Goal: Contribute content: Contribute content

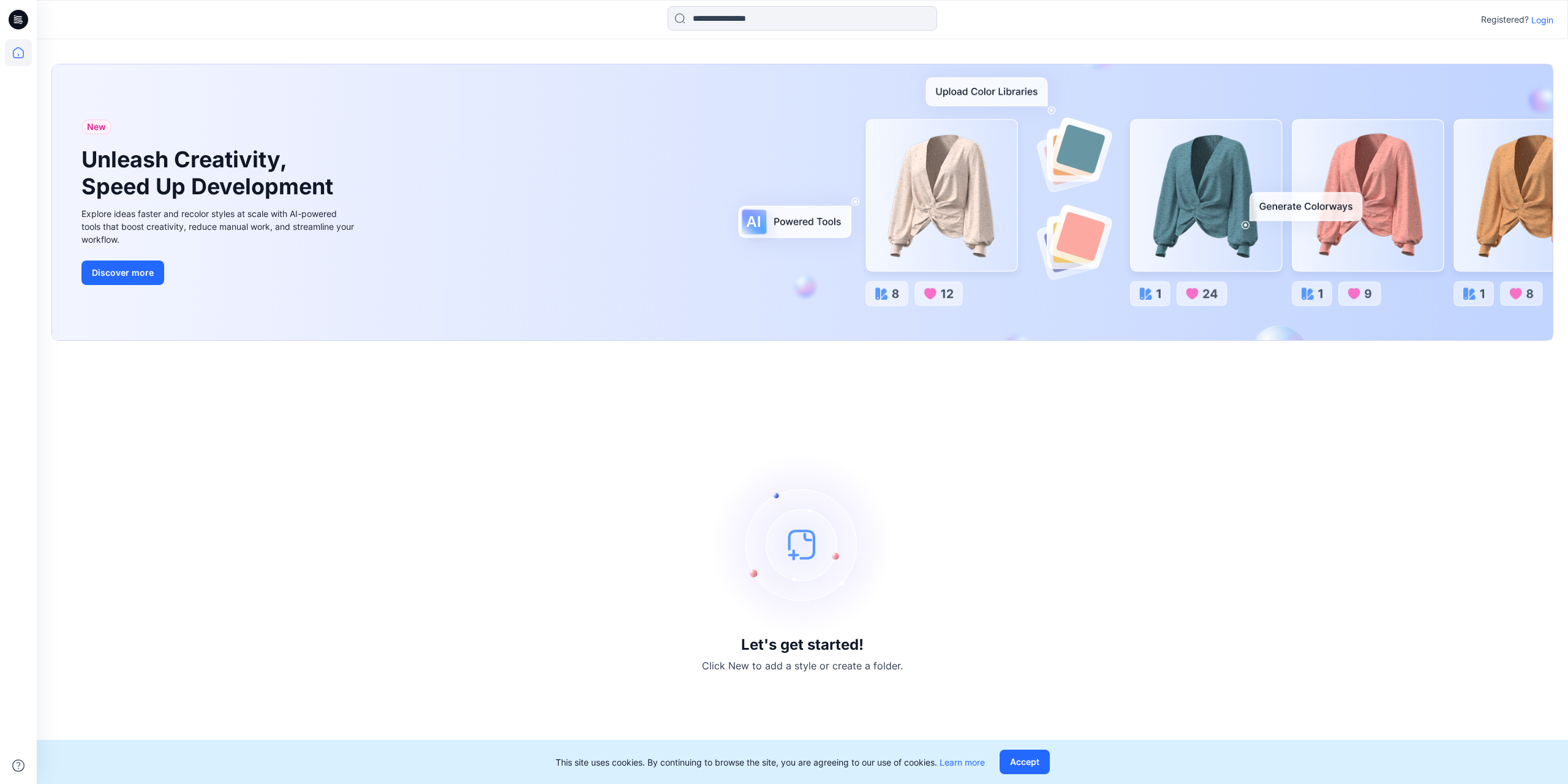
click at [19, 24] on icon at bounding box center [18, 19] width 19 height 19
click at [19, 47] on icon at bounding box center [18, 53] width 27 height 27
click at [1534, 18] on p "Login" at bounding box center [1542, 20] width 22 height 13
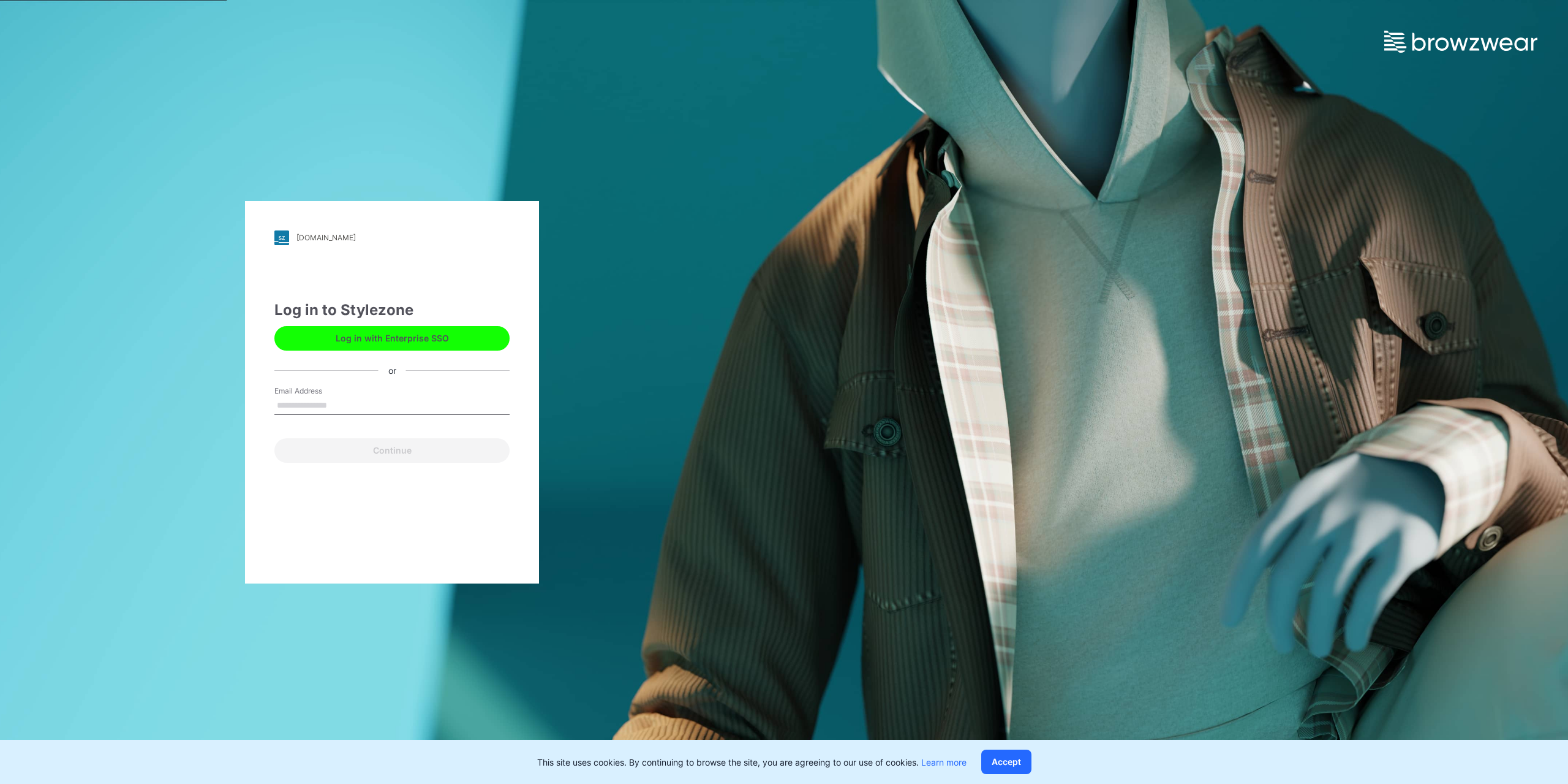
click at [352, 400] on input "Email Address" at bounding box center [392, 405] width 235 height 18
type input "**********"
click at [390, 451] on button "Continue" at bounding box center [392, 450] width 235 height 24
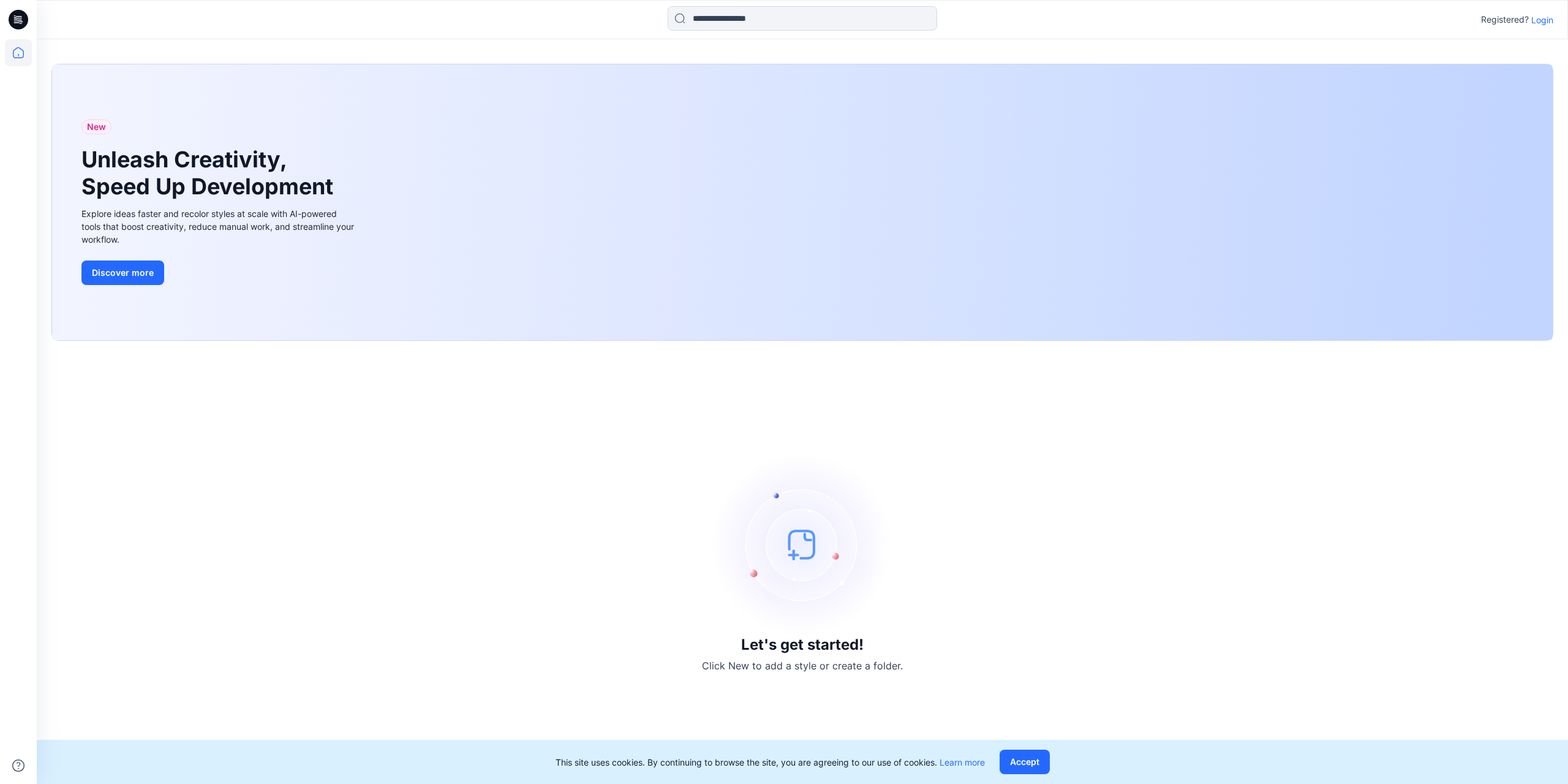
click at [792, 548] on img at bounding box center [802, 544] width 184 height 184
click at [809, 662] on p "Click New to add a style or create a folder." at bounding box center [802, 666] width 201 height 15
click at [1039, 758] on button "Accept" at bounding box center [1024, 761] width 50 height 24
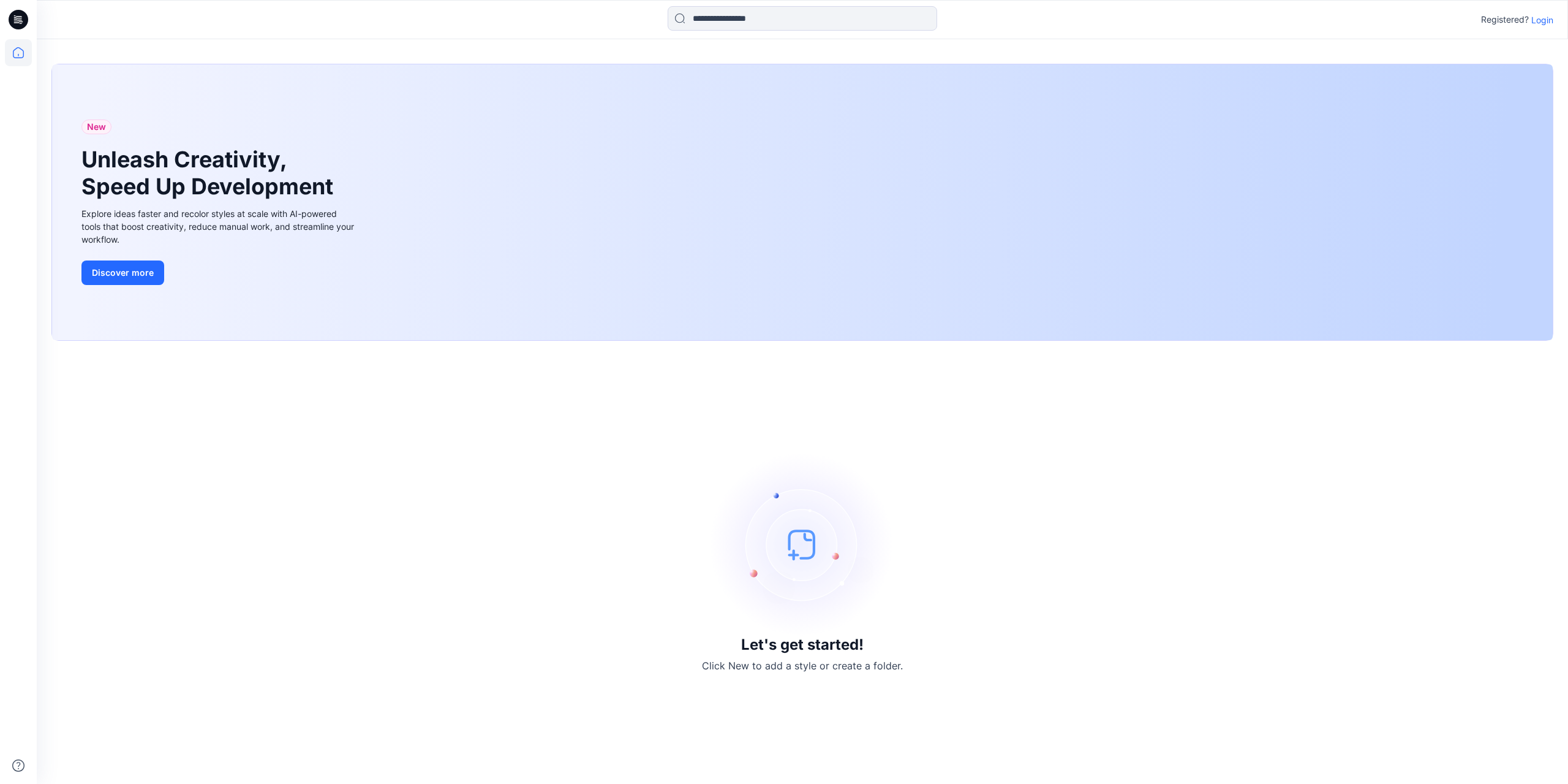
click at [831, 643] on h3 "Let's get started!" at bounding box center [802, 644] width 123 height 17
click at [753, 670] on p "Click New to add a style or create a folder." at bounding box center [802, 666] width 201 height 15
click at [808, 547] on img at bounding box center [802, 544] width 184 height 184
click at [787, 511] on img at bounding box center [802, 544] width 184 height 184
click at [789, 502] on img at bounding box center [802, 544] width 184 height 184
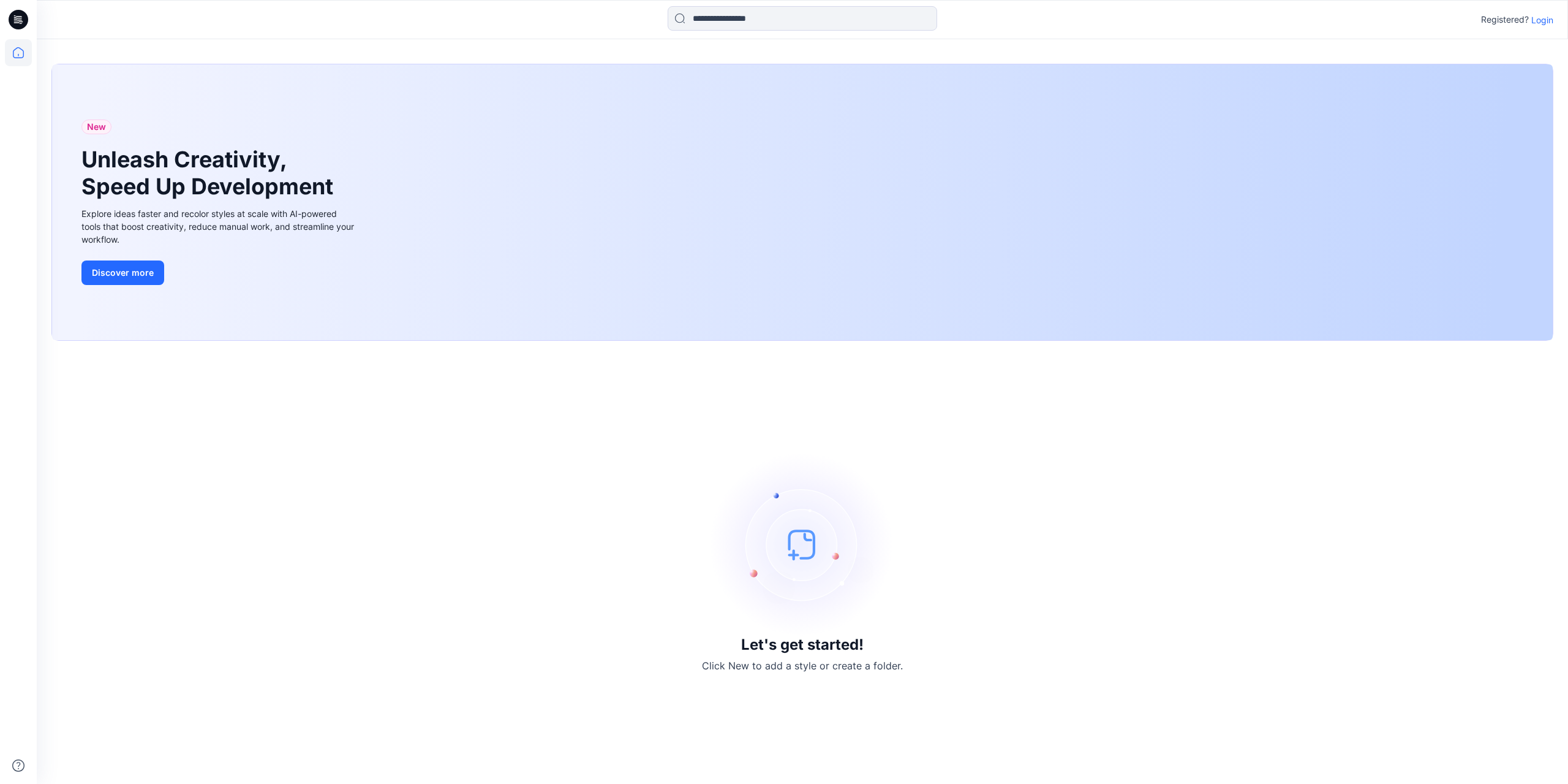
click at [832, 477] on img at bounding box center [802, 544] width 184 height 184
click at [851, 551] on img at bounding box center [802, 544] width 184 height 184
drag, startPoint x: 786, startPoint y: 545, endPoint x: 517, endPoint y: 384, distance: 313.5
click at [782, 544] on img at bounding box center [802, 544] width 184 height 184
click at [89, 126] on span "New" at bounding box center [96, 127] width 19 height 15
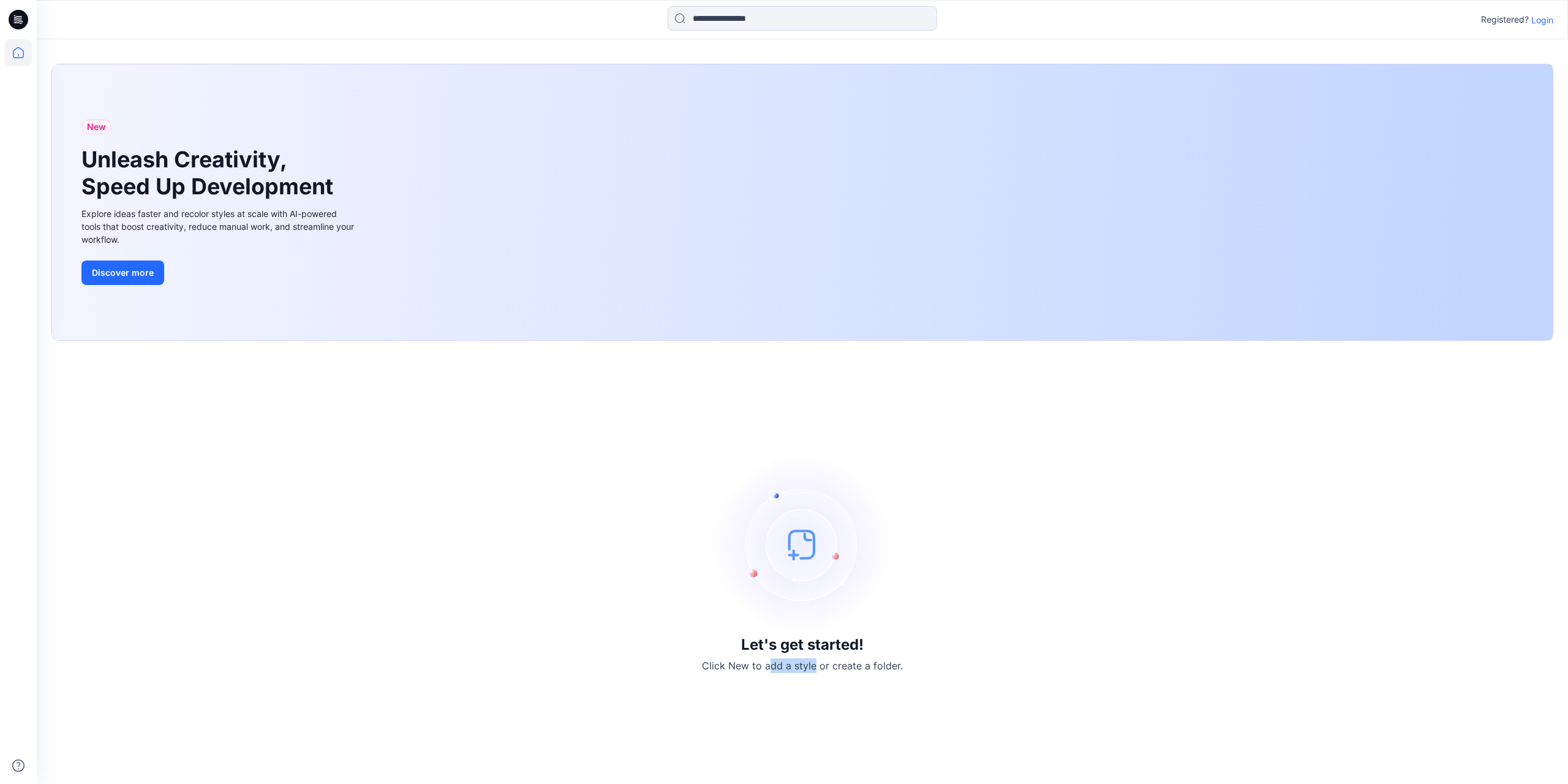
drag, startPoint x: 814, startPoint y: 674, endPoint x: 830, endPoint y: 672, distance: 16.1
click at [825, 674] on div "Let's get started! Click New to add a style or create a folder." at bounding box center [802, 562] width 1502 height 414
click at [9, 15] on icon at bounding box center [18, 19] width 19 height 39
click at [27, 54] on icon at bounding box center [18, 53] width 27 height 27
click at [18, 23] on icon at bounding box center [17, 22] width 6 height 1
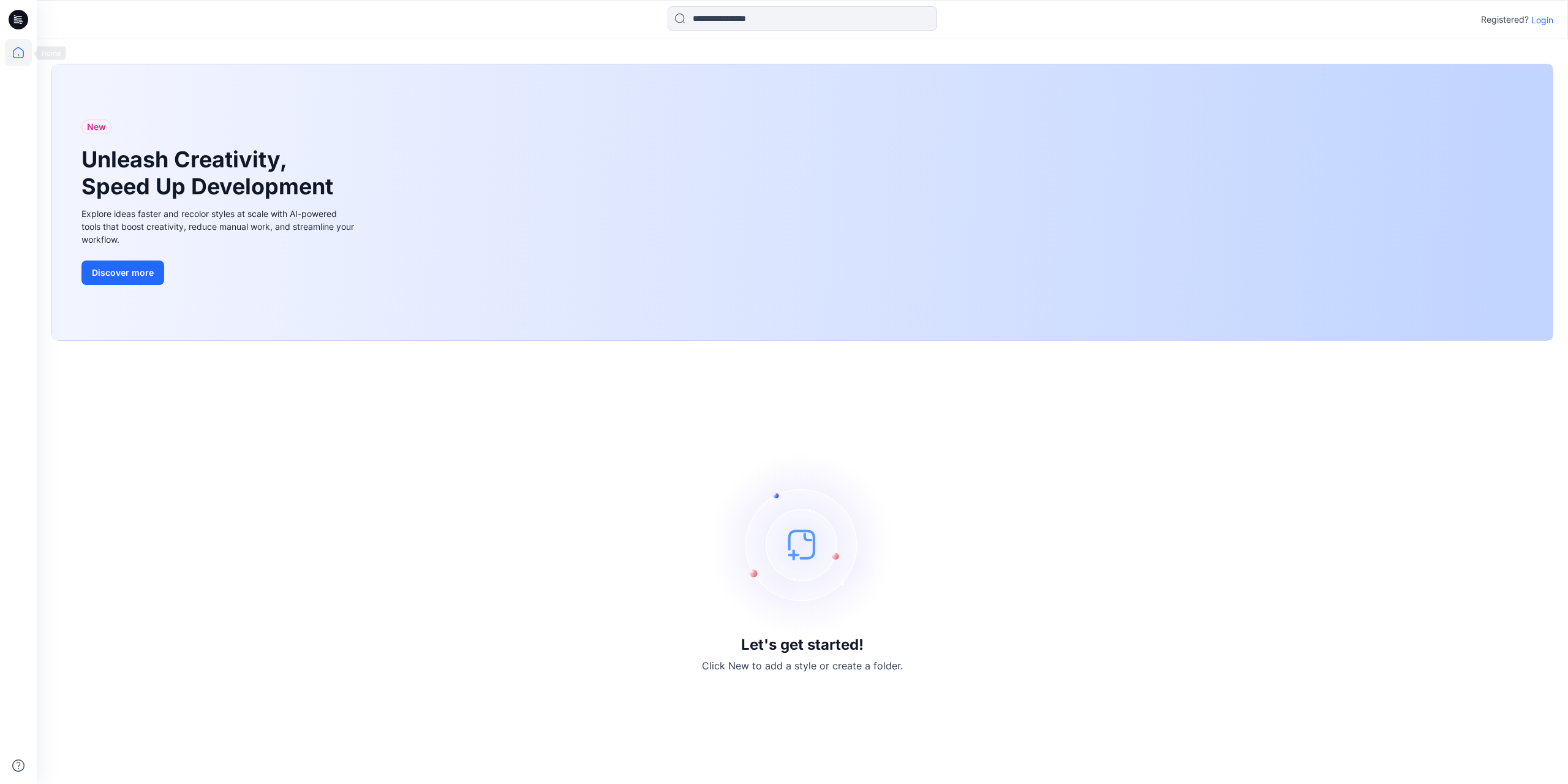
click at [25, 74] on div at bounding box center [18, 412] width 27 height 745
click at [5, 768] on icon at bounding box center [18, 765] width 27 height 27
click at [1539, 21] on p "Login" at bounding box center [1542, 20] width 22 height 13
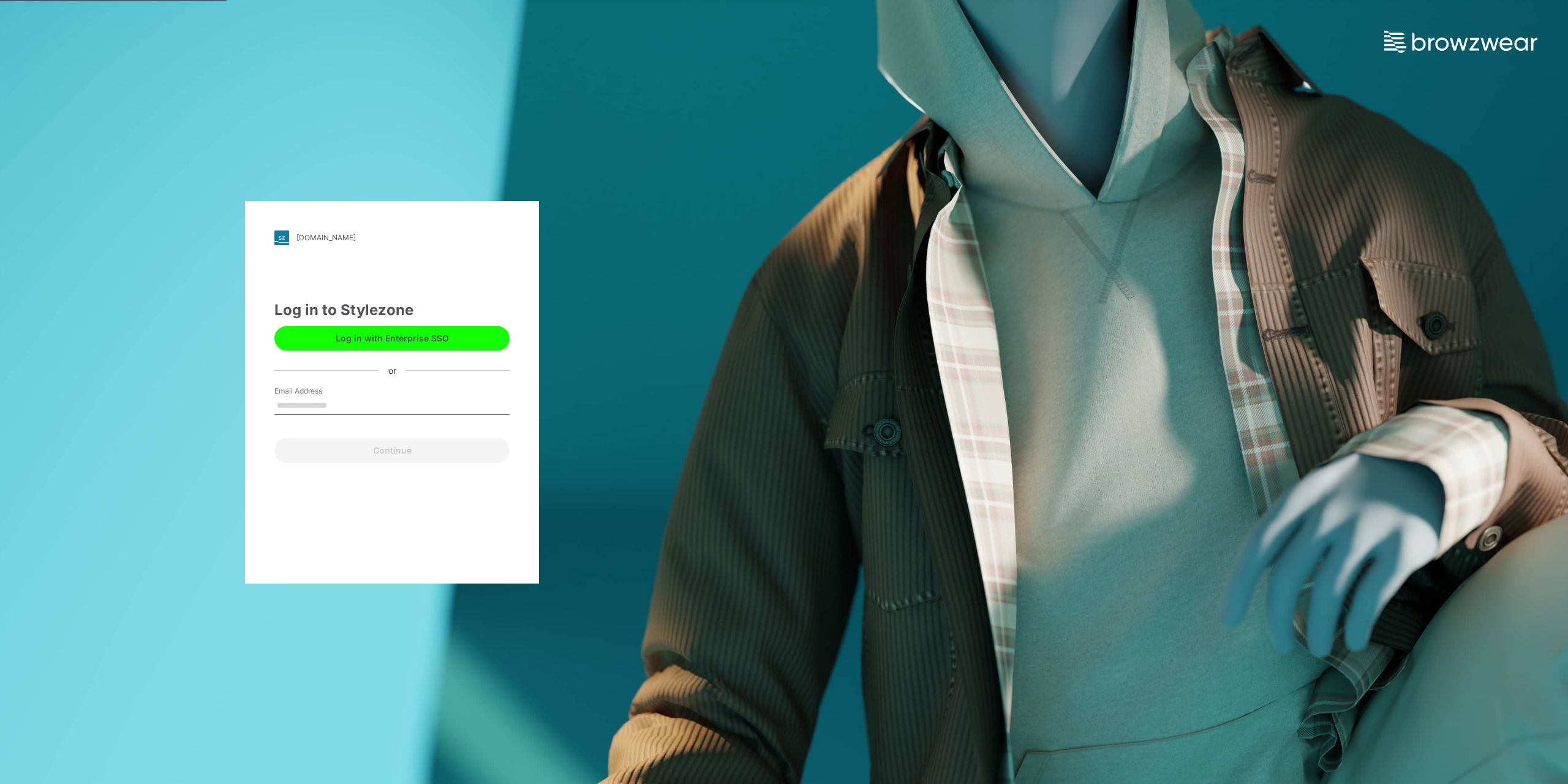
click at [340, 402] on input "Email Address" at bounding box center [392, 405] width 235 height 18
type input "**********"
click at [397, 454] on button "Continue" at bounding box center [392, 450] width 235 height 24
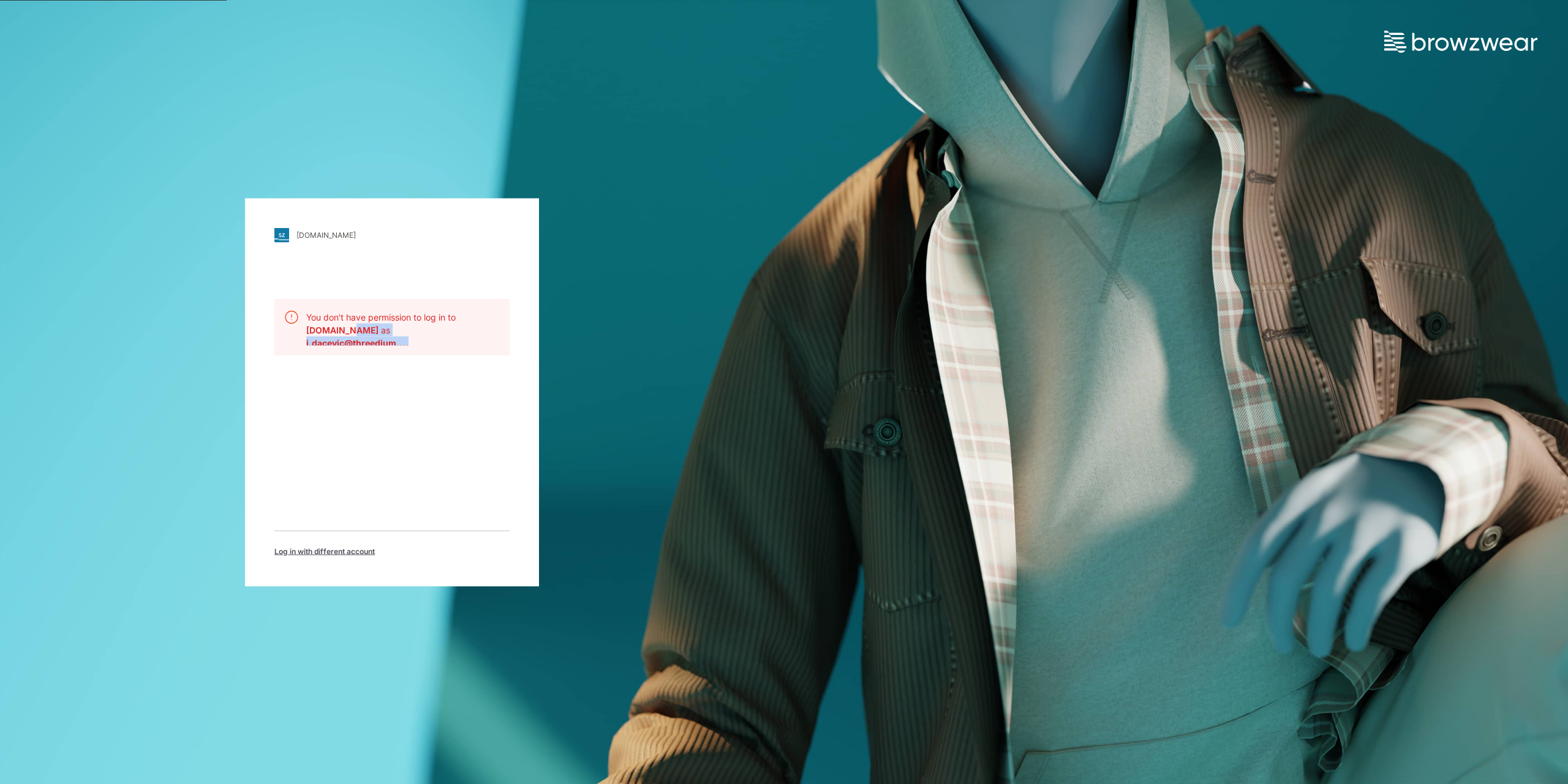
drag, startPoint x: 345, startPoint y: 331, endPoint x: 459, endPoint y: 399, distance: 132.7
click at [458, 360] on div "threedium.stylezone.com Loading... You don't have permission to log in to three…" at bounding box center [392, 392] width 294 height 388
click at [447, 479] on div "threedium.stylezone.com Loading... You don't have permission to log in to three…" at bounding box center [392, 392] width 294 height 388
click at [1434, 48] on img at bounding box center [1460, 41] width 153 height 22
click at [343, 551] on span "Log in with different account" at bounding box center [325, 551] width 101 height 11
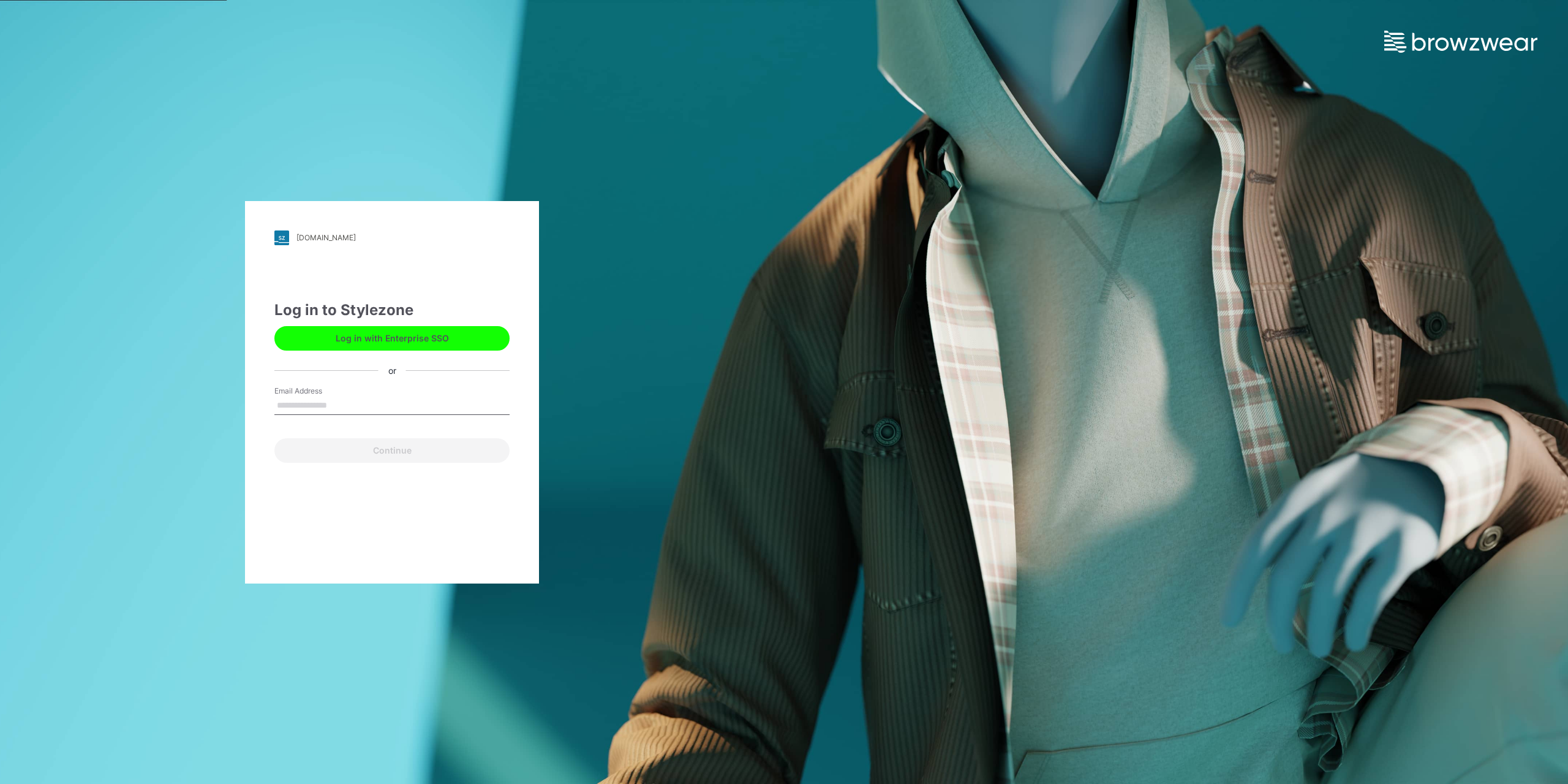
click at [377, 401] on input "Email Address" at bounding box center [392, 405] width 235 height 18
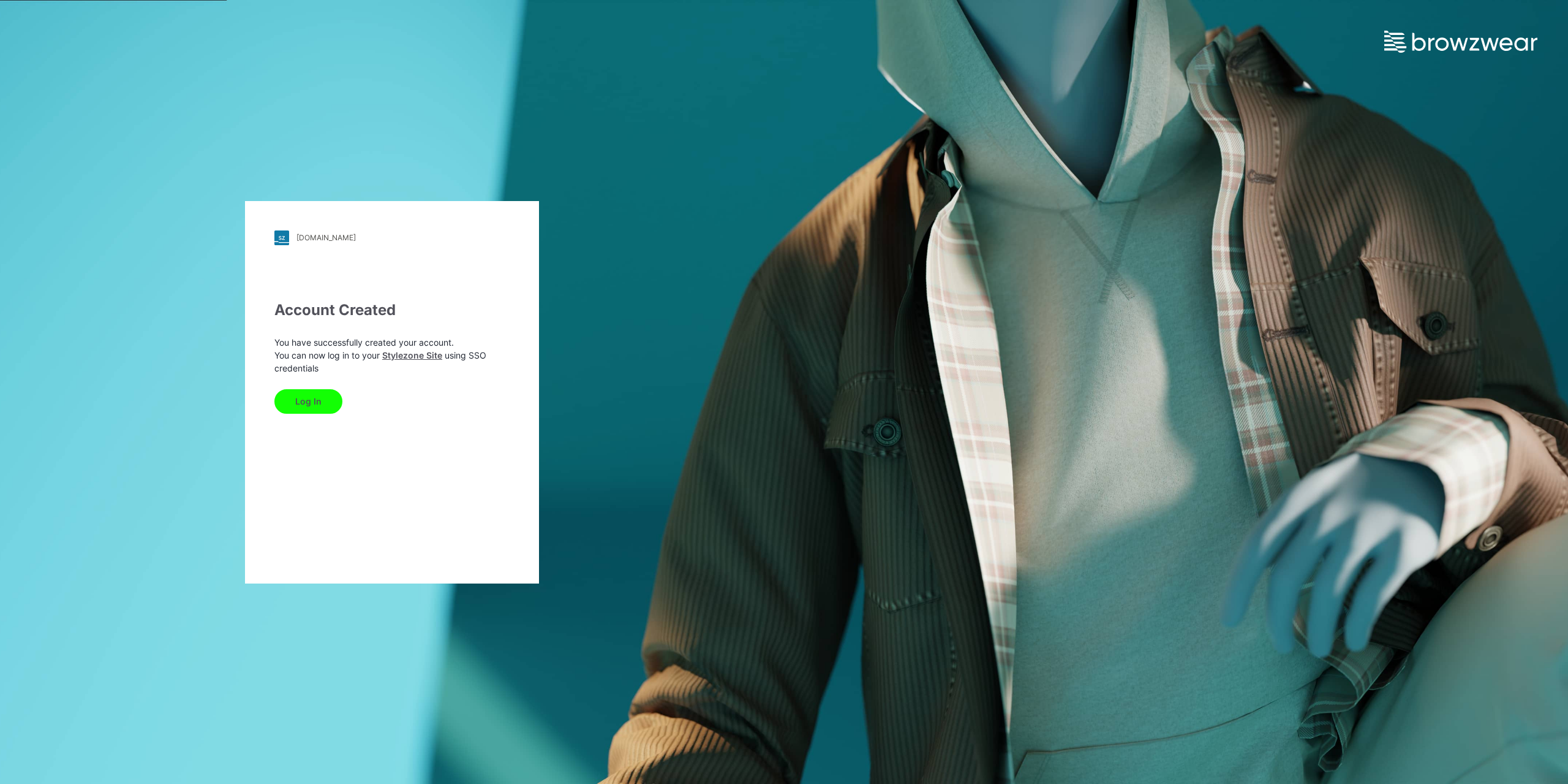
click at [298, 400] on button "Log In" at bounding box center [308, 401] width 68 height 24
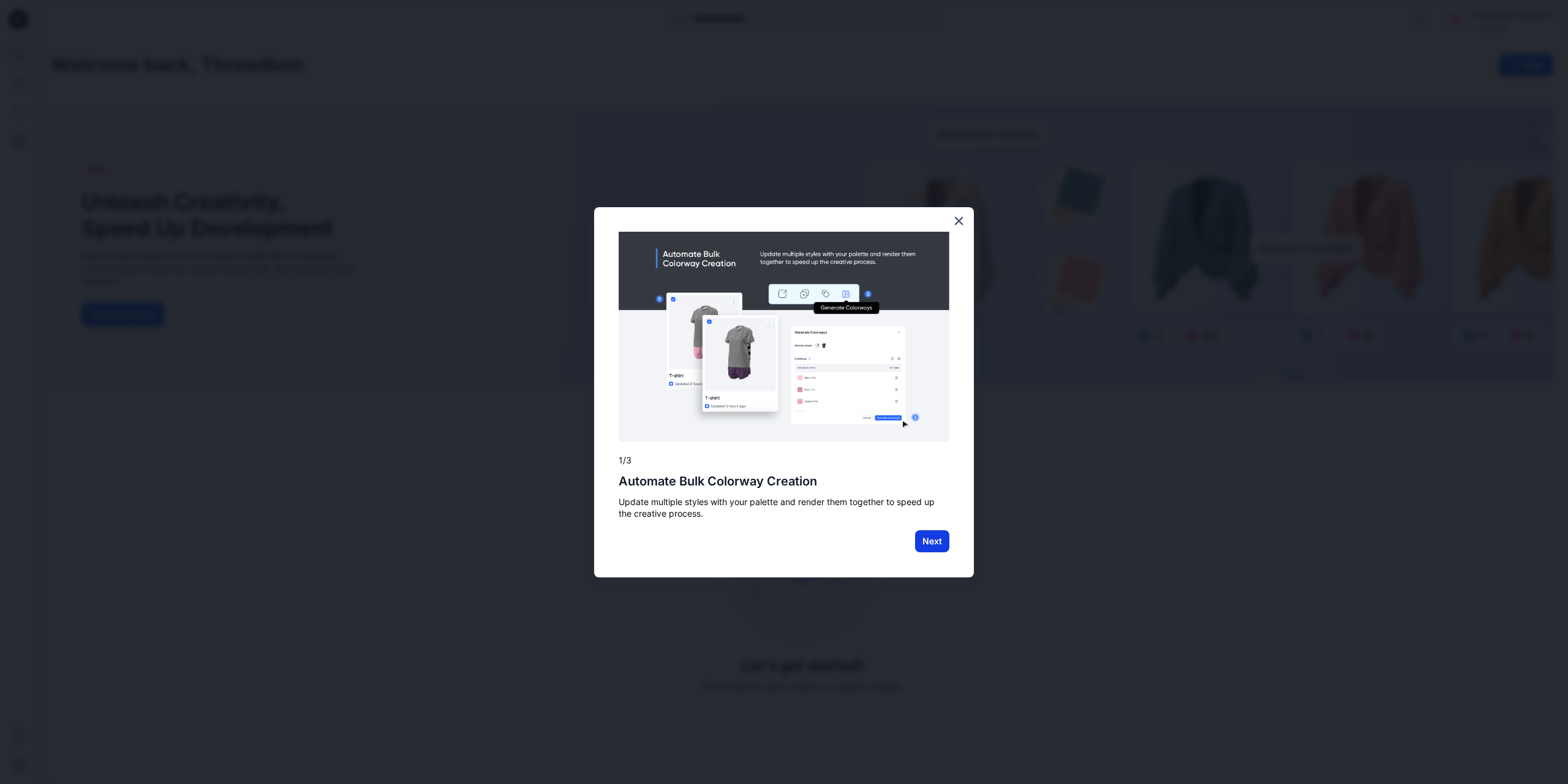
click at [937, 537] on button "Next" at bounding box center [932, 541] width 34 height 22
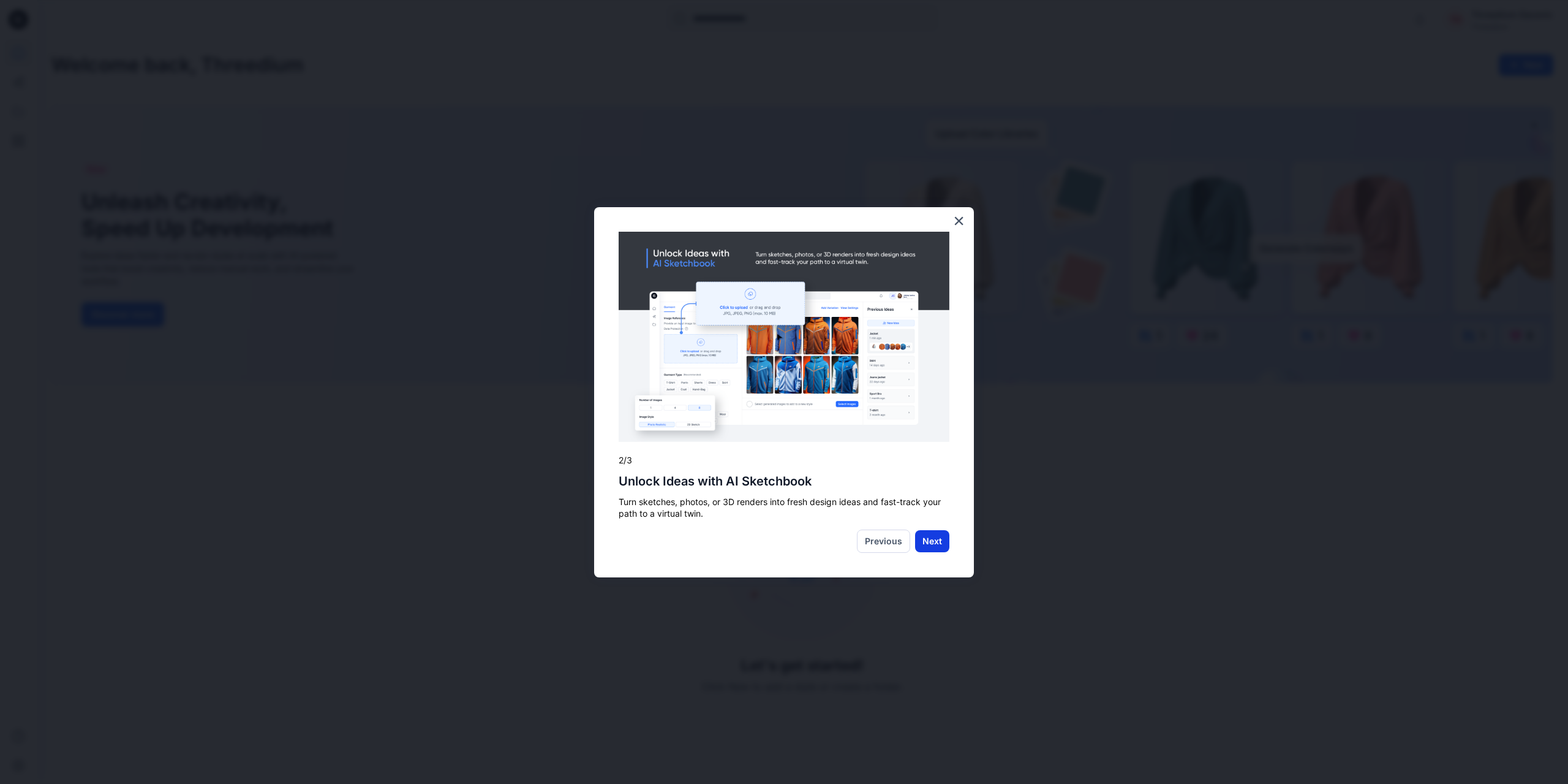
click at [938, 536] on button "Next" at bounding box center [932, 541] width 34 height 22
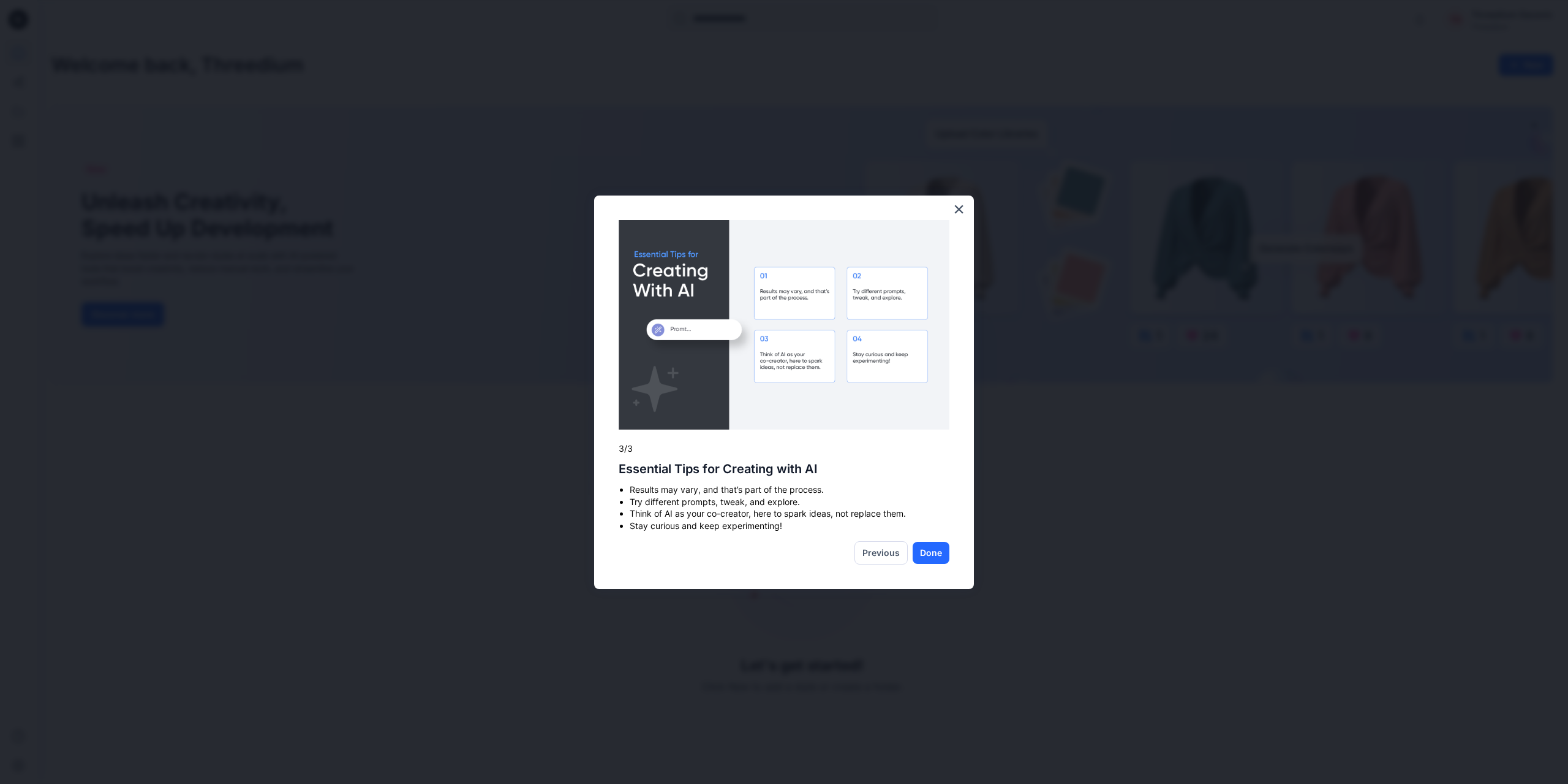
click at [909, 548] on div "Previous" at bounding box center [884, 552] width 61 height 23
click at [914, 547] on button "Done" at bounding box center [931, 552] width 37 height 22
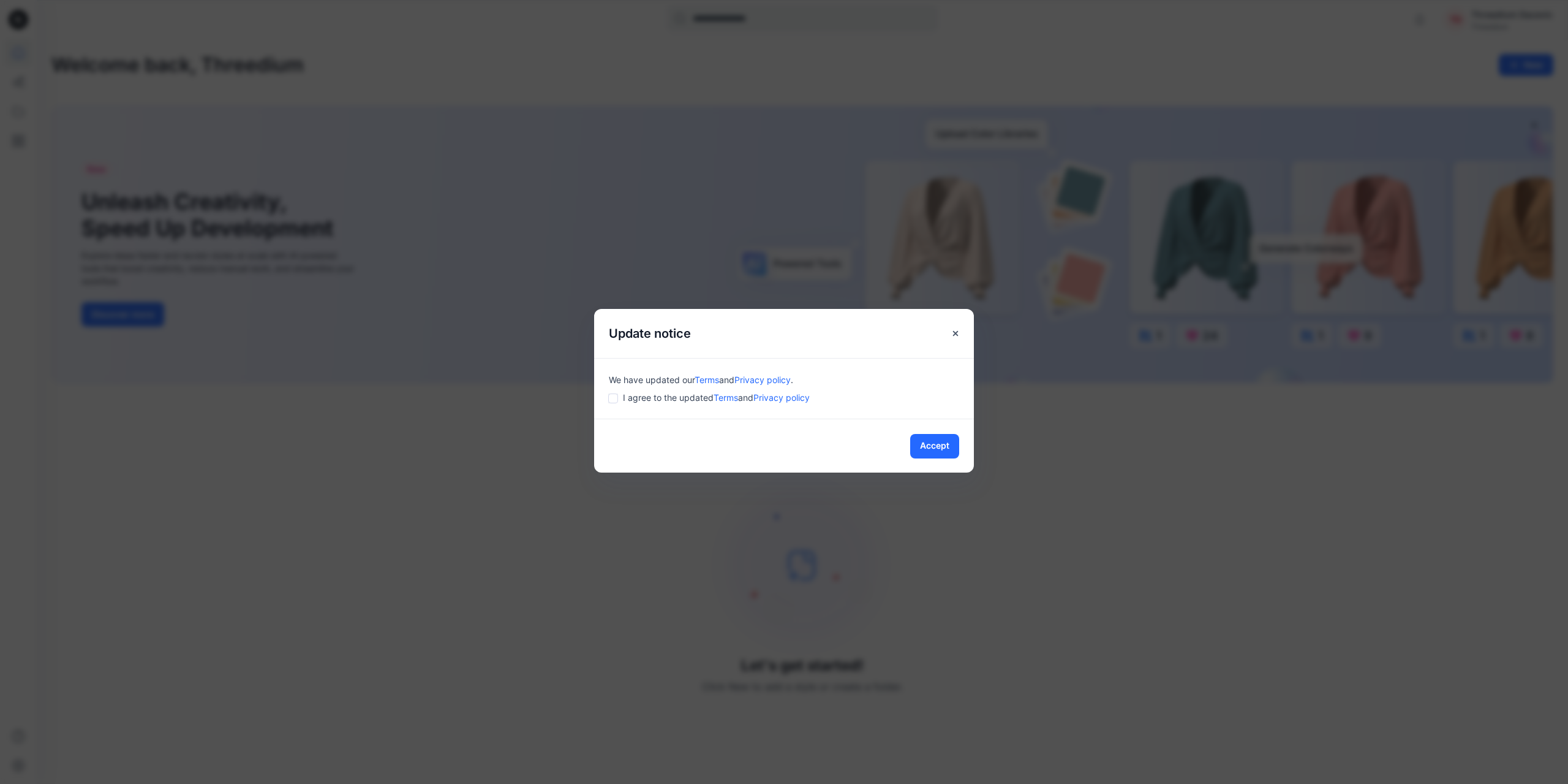
click at [867, 449] on div "Accept" at bounding box center [784, 445] width 380 height 54
click at [963, 447] on div "Accept" at bounding box center [784, 445] width 380 height 54
click at [916, 450] on button "Accept" at bounding box center [934, 445] width 49 height 24
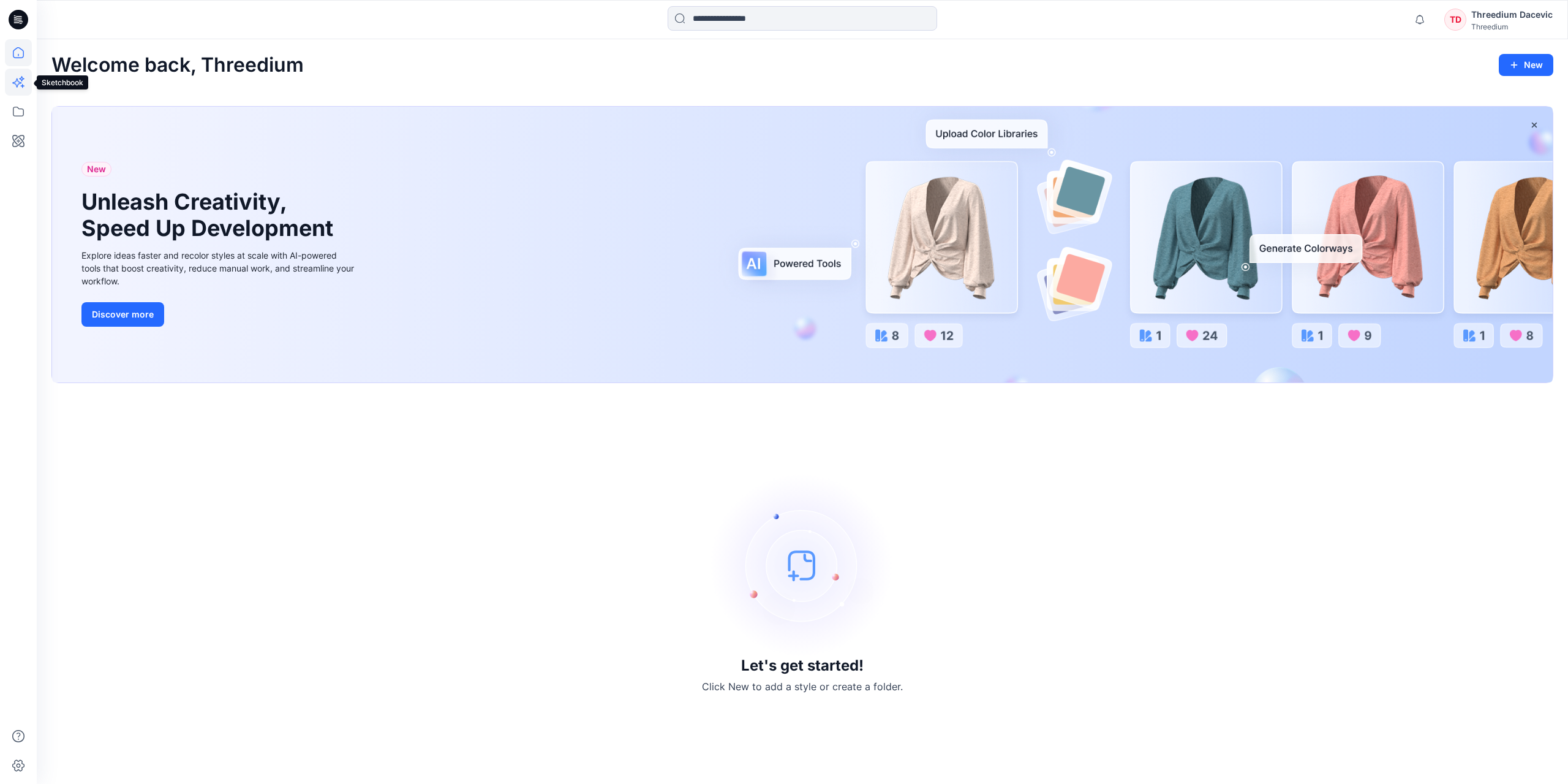
click at [8, 81] on icon at bounding box center [18, 82] width 27 height 27
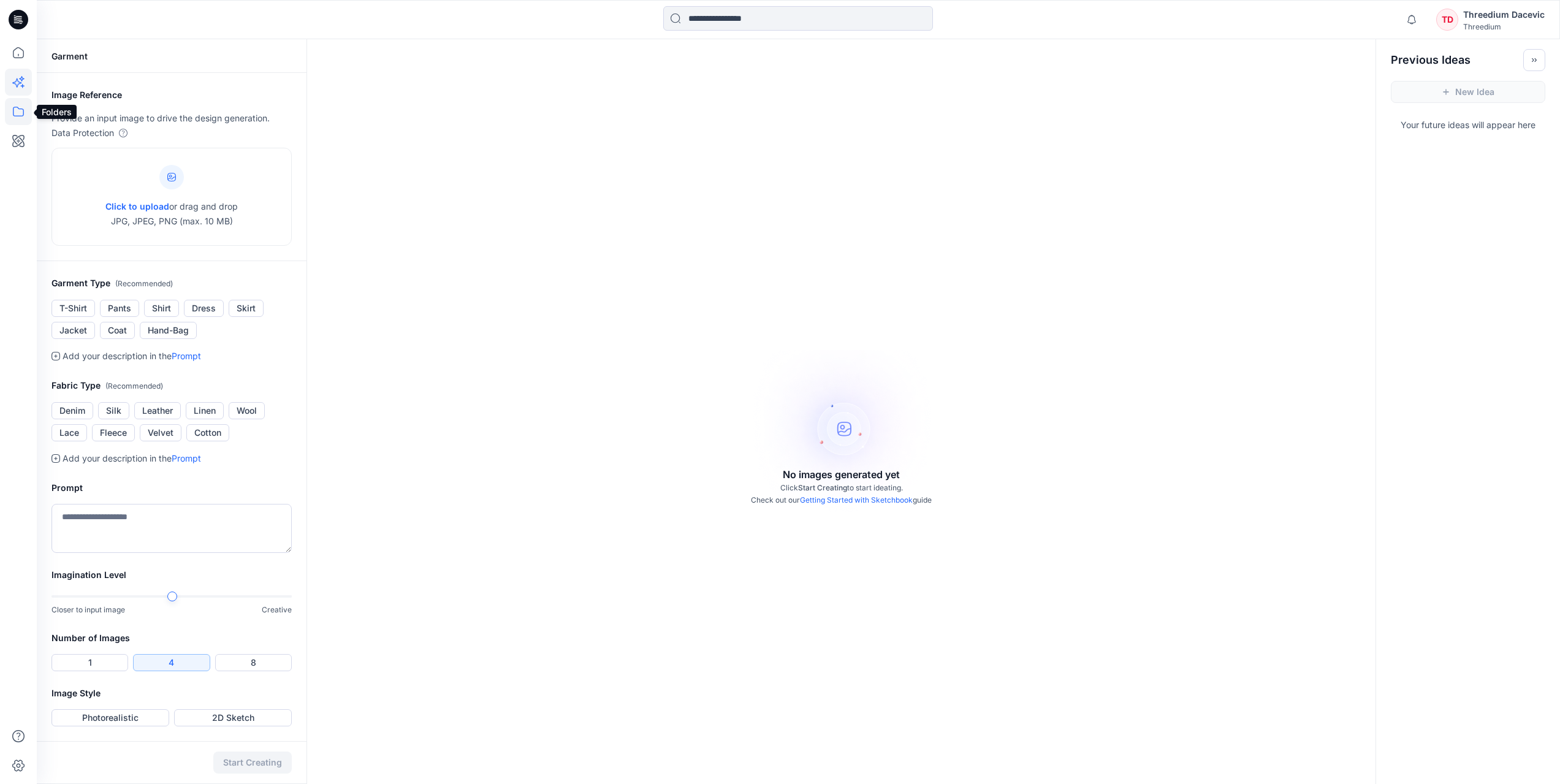
click at [13, 115] on icon at bounding box center [18, 111] width 27 height 27
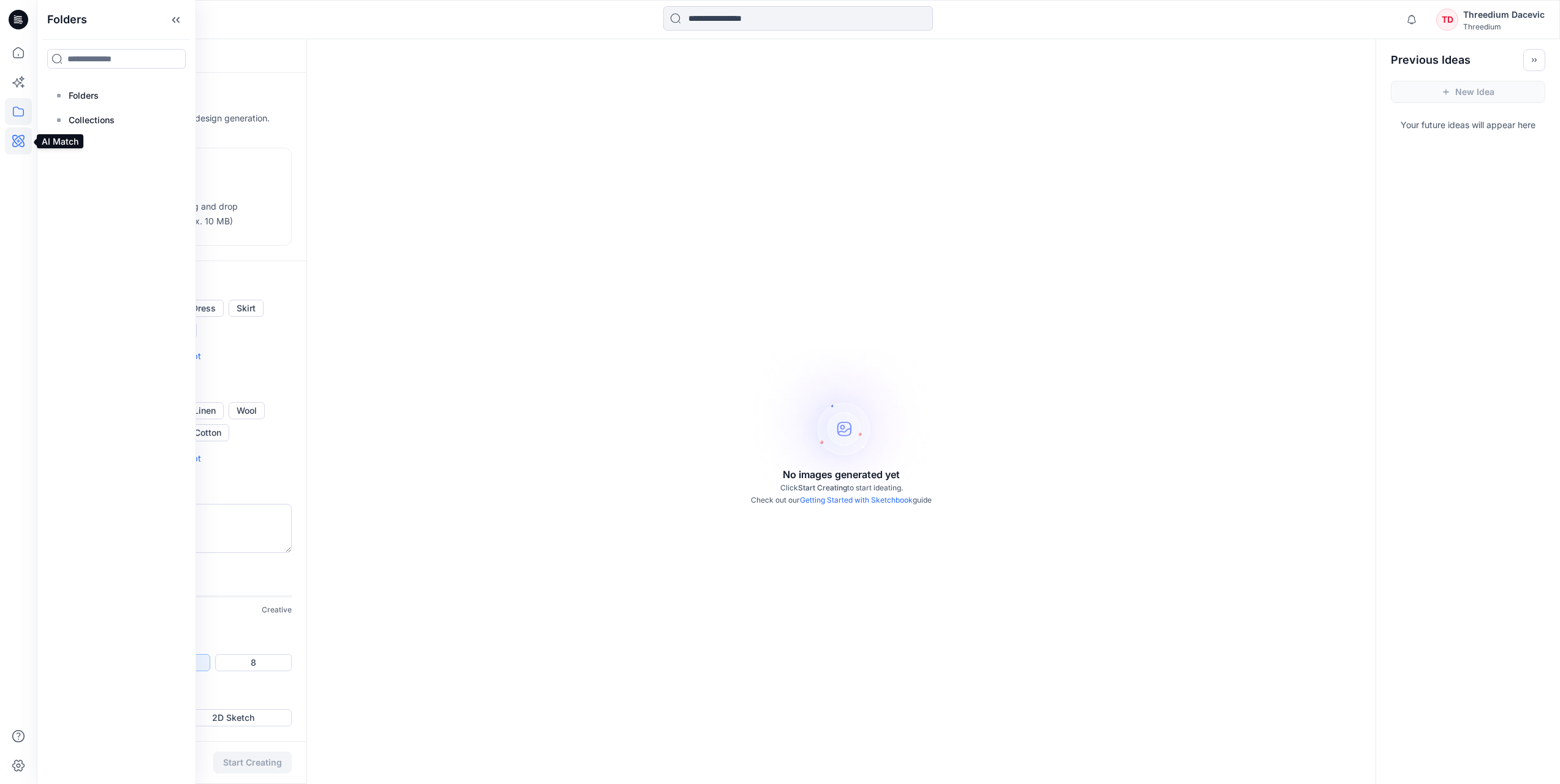
click at [12, 143] on icon at bounding box center [18, 141] width 27 height 27
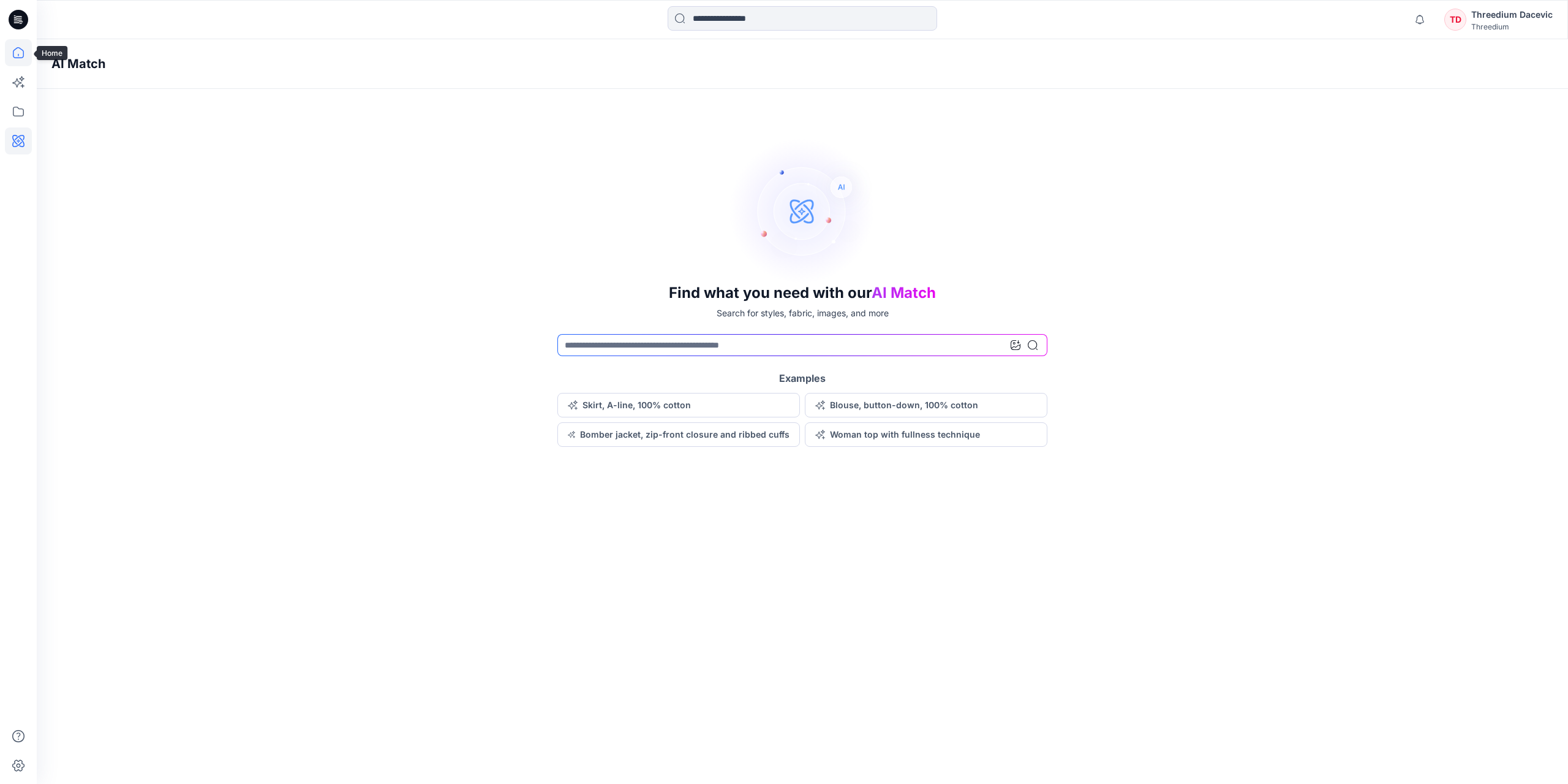
click at [14, 39] on icon at bounding box center [18, 53] width 27 height 27
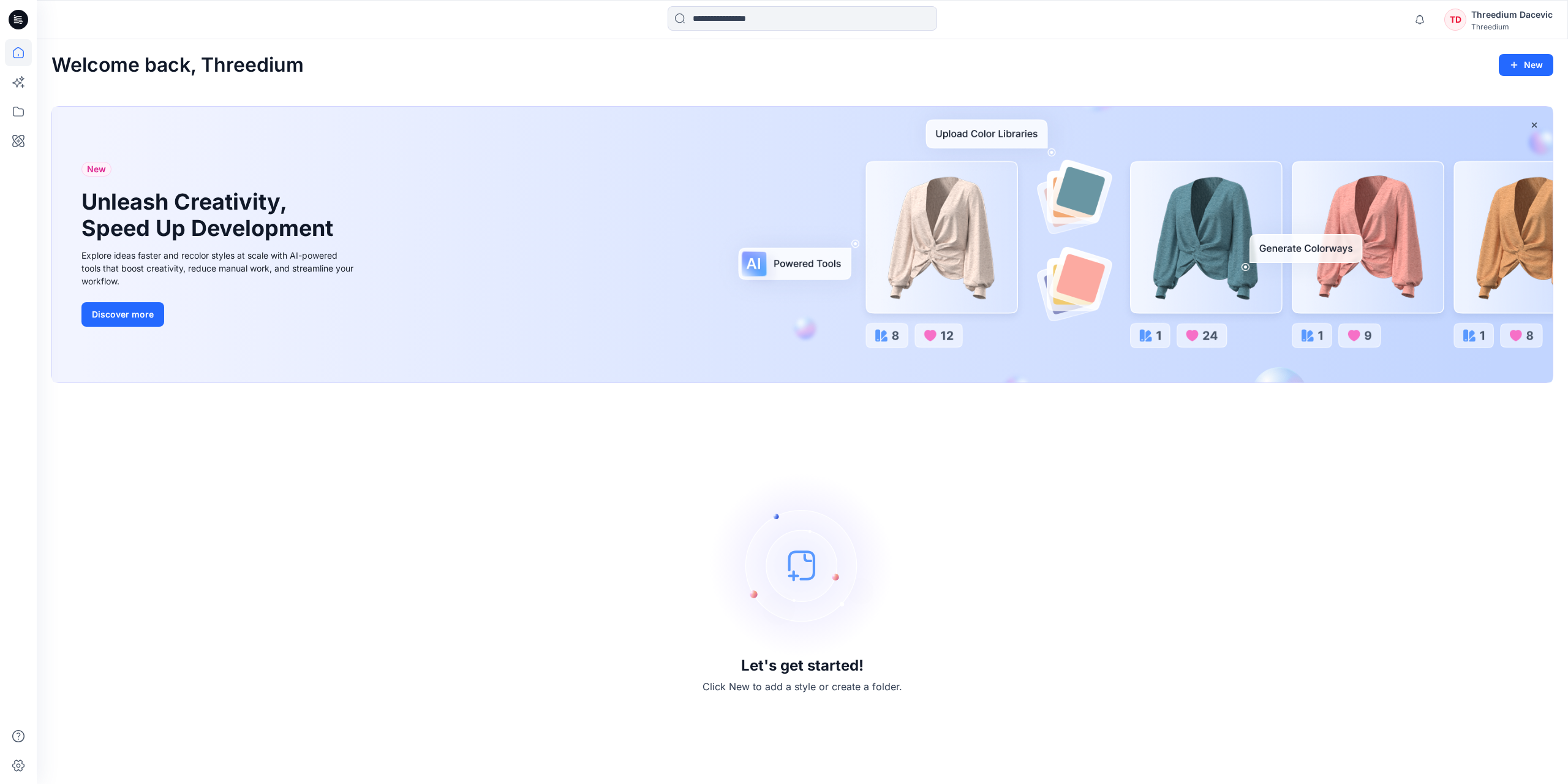
drag, startPoint x: 871, startPoint y: 327, endPoint x: 906, endPoint y: 335, distance: 35.9
click at [878, 291] on div "New Unleash Creativity, Speed Up Development Explore ideas faster and recolor s…" at bounding box center [802, 244] width 1500 height 276
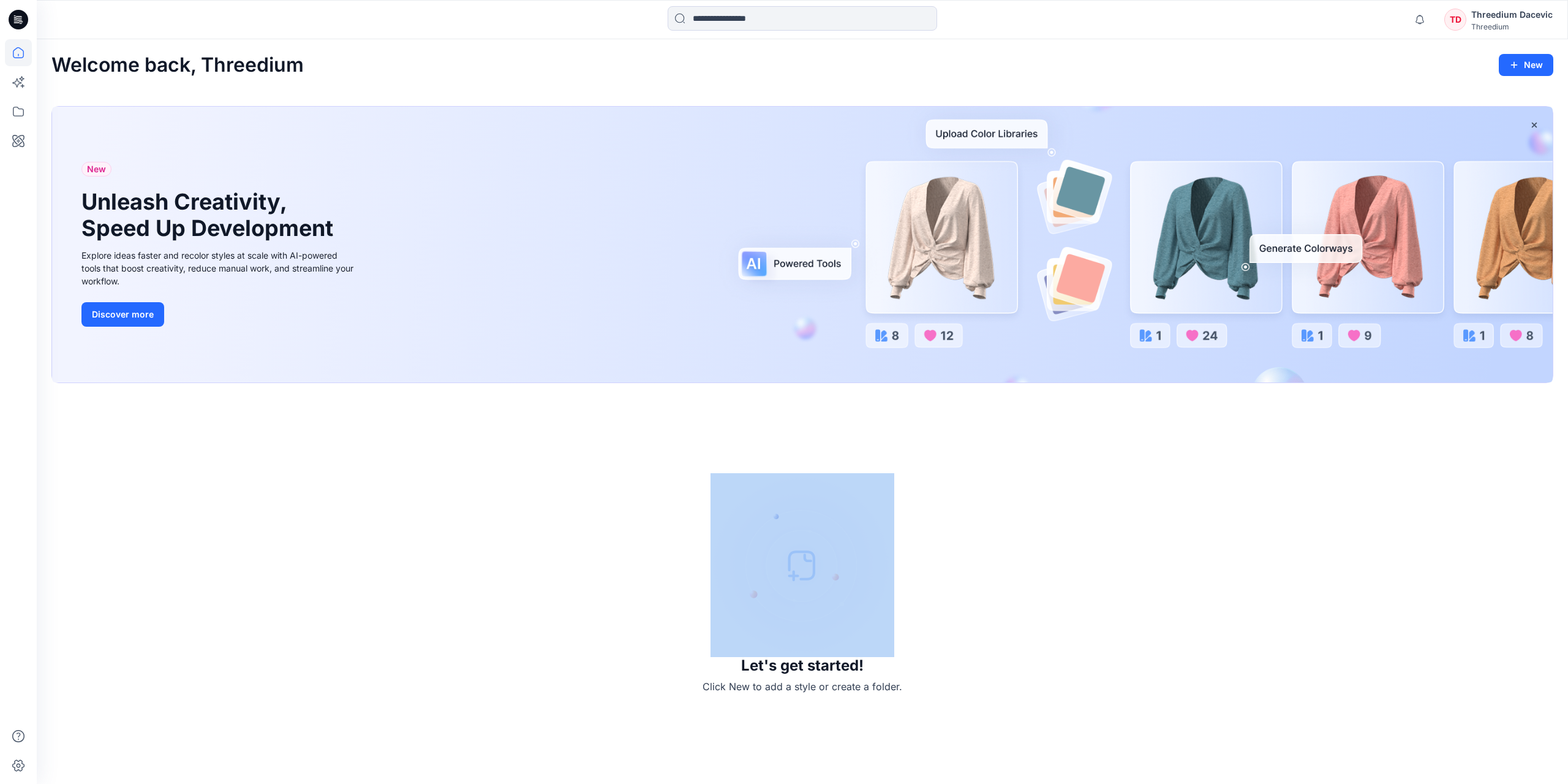
click at [794, 557] on img at bounding box center [802, 565] width 184 height 184
drag, startPoint x: 802, startPoint y: 605, endPoint x: 805, endPoint y: 629, distance: 24.2
click at [801, 607] on img at bounding box center [802, 565] width 184 height 184
click at [804, 650] on img at bounding box center [802, 565] width 184 height 184
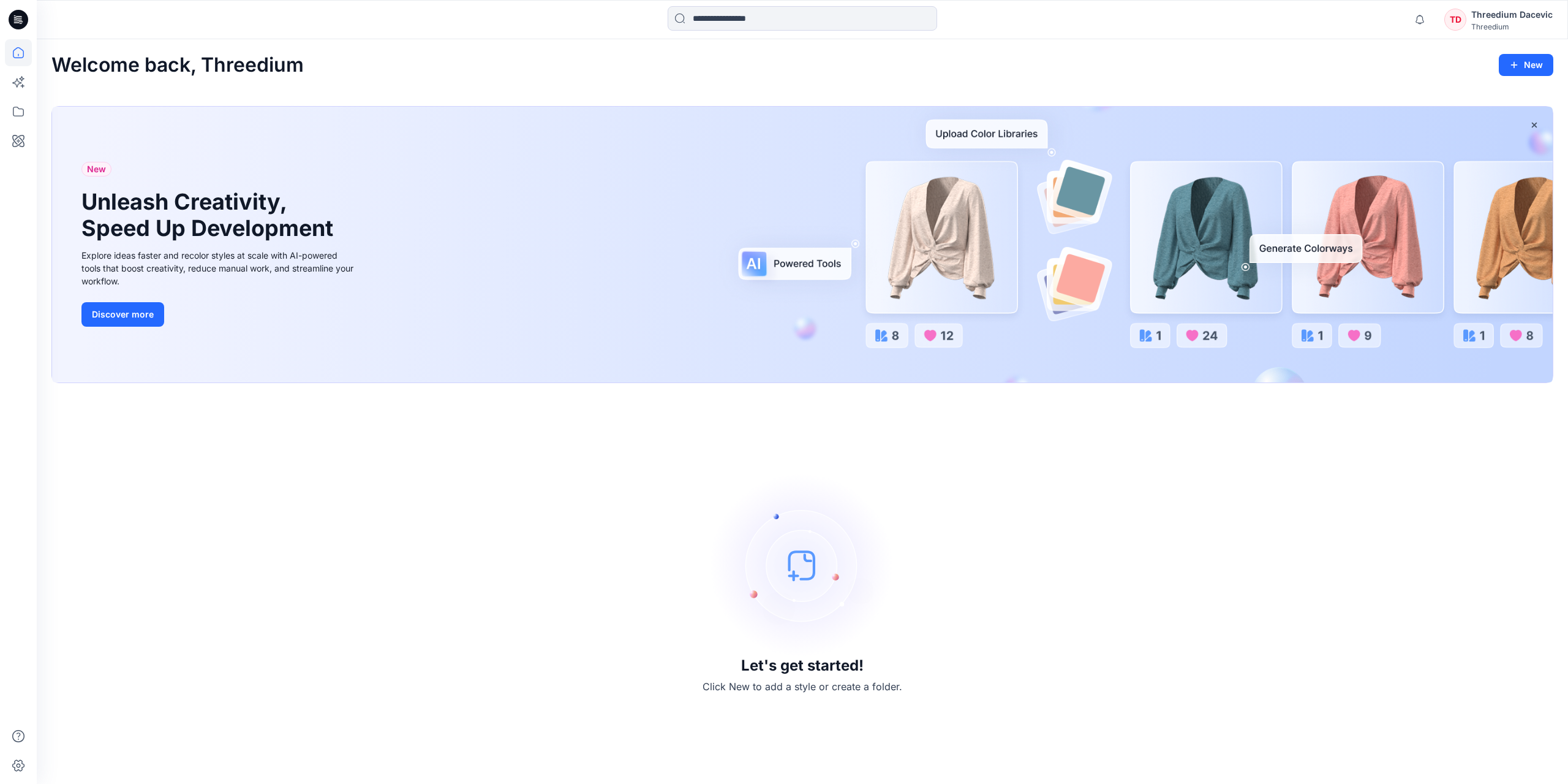
click at [791, 685] on p "Click New to add a style or create a folder." at bounding box center [802, 686] width 200 height 15
click at [766, 691] on p "Click New to add a style or create a folder." at bounding box center [802, 686] width 200 height 15
click at [820, 609] on img at bounding box center [802, 565] width 184 height 184
click at [1522, 68] on button "New" at bounding box center [1526, 64] width 54 height 22
click at [1489, 94] on p "New Style" at bounding box center [1489, 96] width 41 height 15
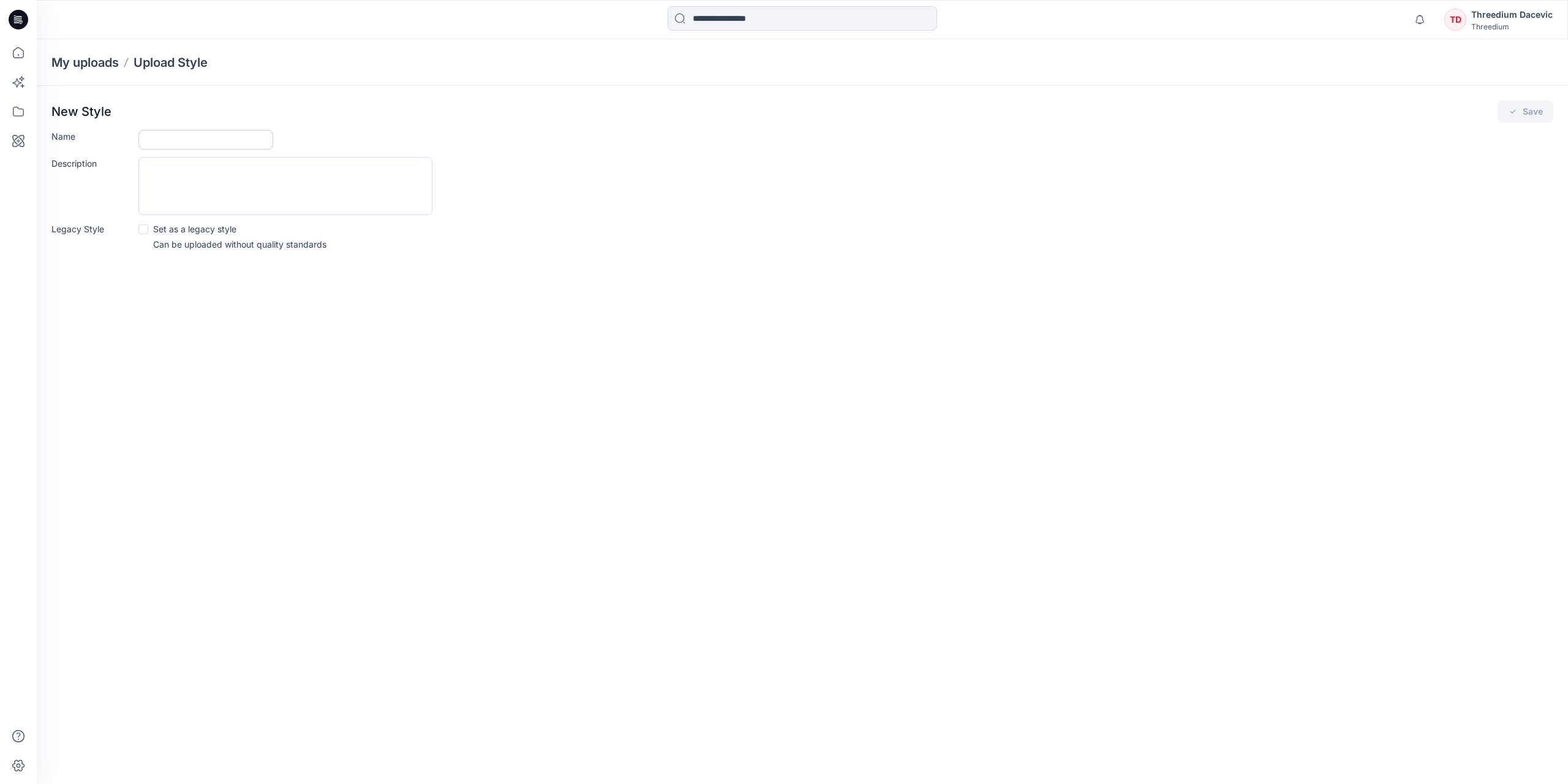
click at [190, 135] on input "Name" at bounding box center [205, 140] width 134 height 19
drag, startPoint x: 191, startPoint y: 140, endPoint x: 261, endPoint y: 133, distance: 70.3
click at [261, 133] on input "**********" at bounding box center [205, 140] width 134 height 19
type input "**********"
click at [260, 185] on textarea "Description" at bounding box center [285, 186] width 294 height 58
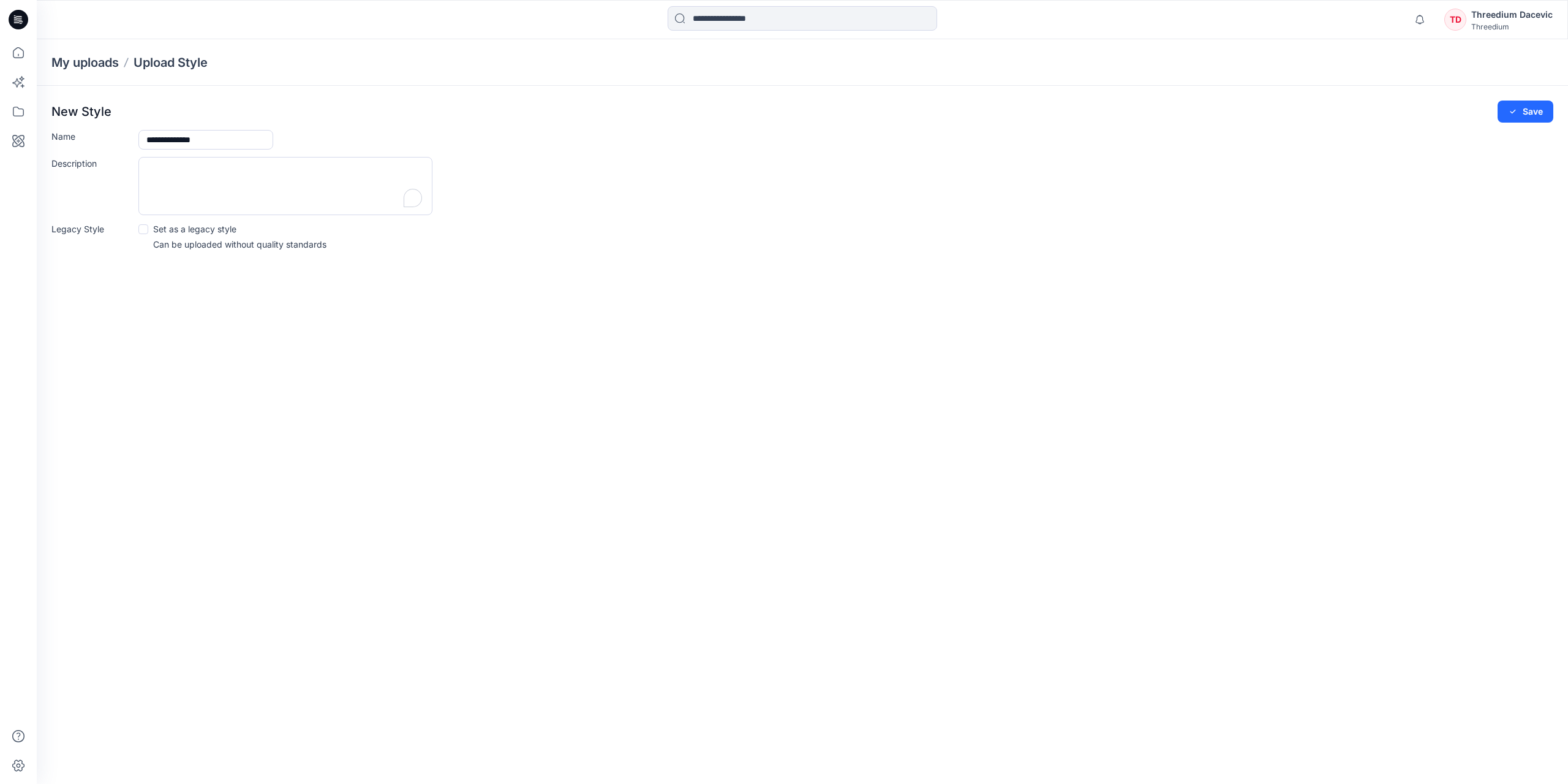
click at [567, 272] on div "**********" at bounding box center [802, 179] width 1531 height 187
click at [1532, 115] on button "Save" at bounding box center [1525, 111] width 56 height 22
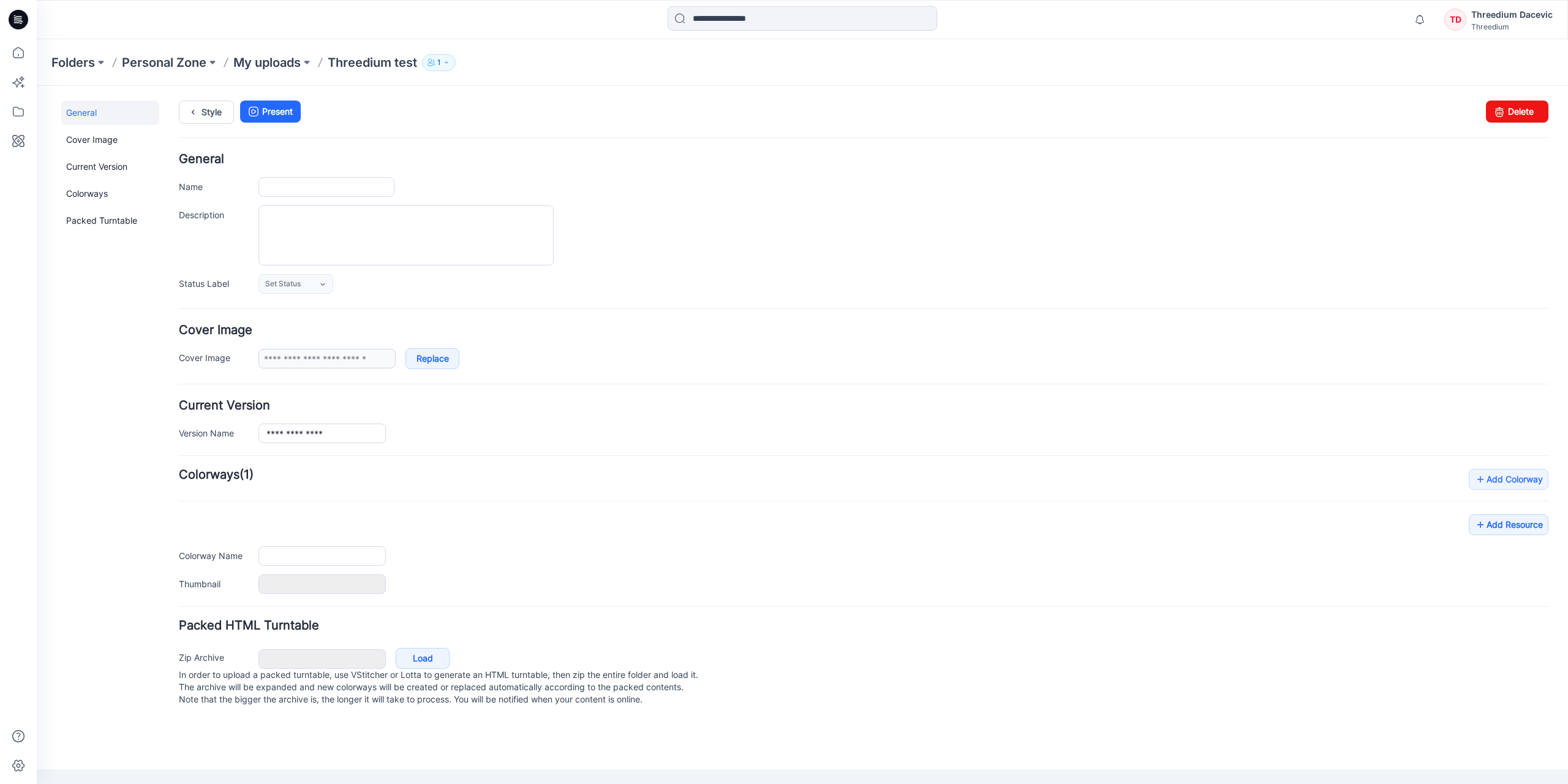
click at [440, 62] on p "1" at bounding box center [438, 63] width 3 height 14
type input "**********"
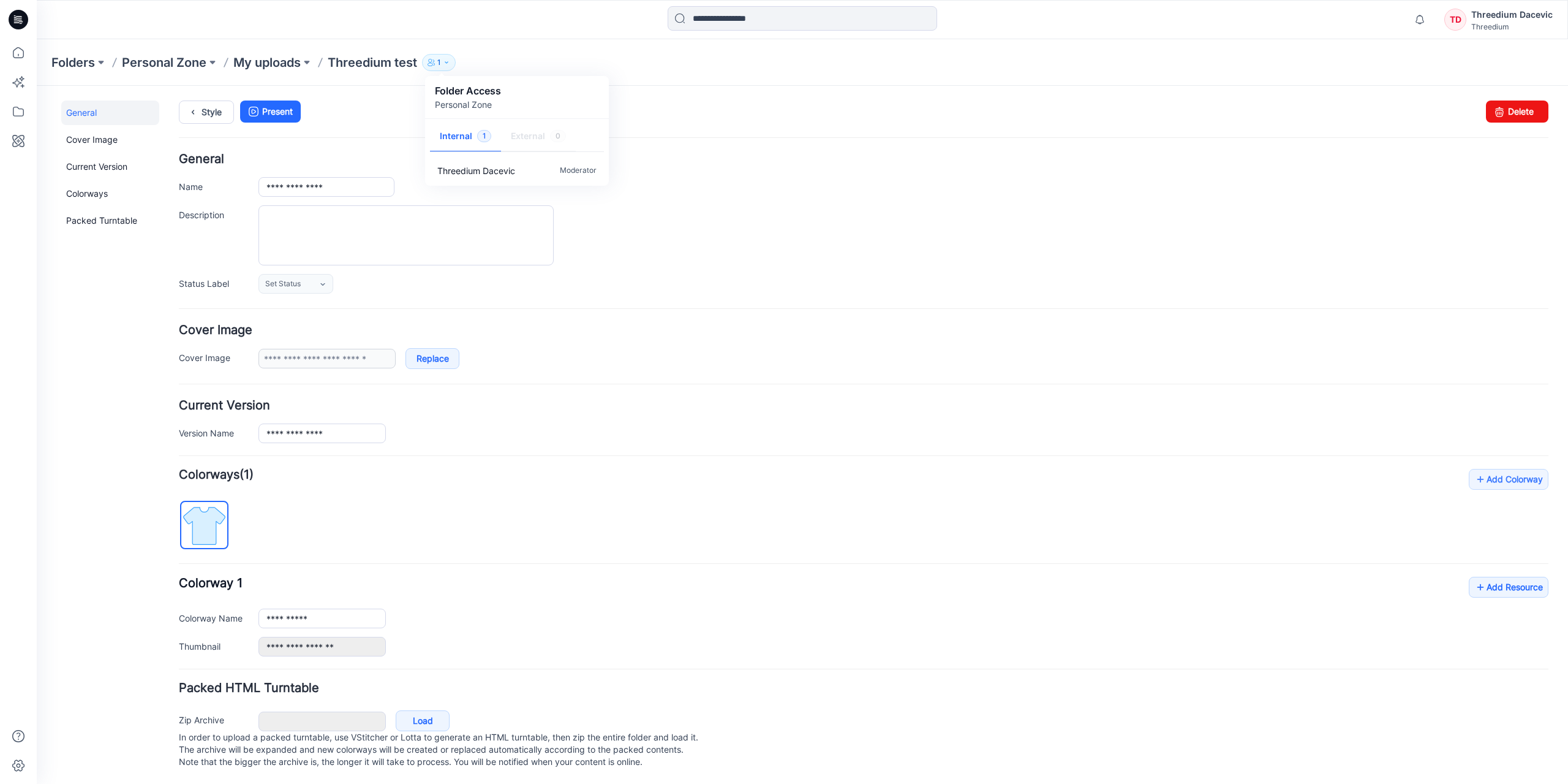
click at [443, 62] on button "1" at bounding box center [439, 62] width 34 height 17
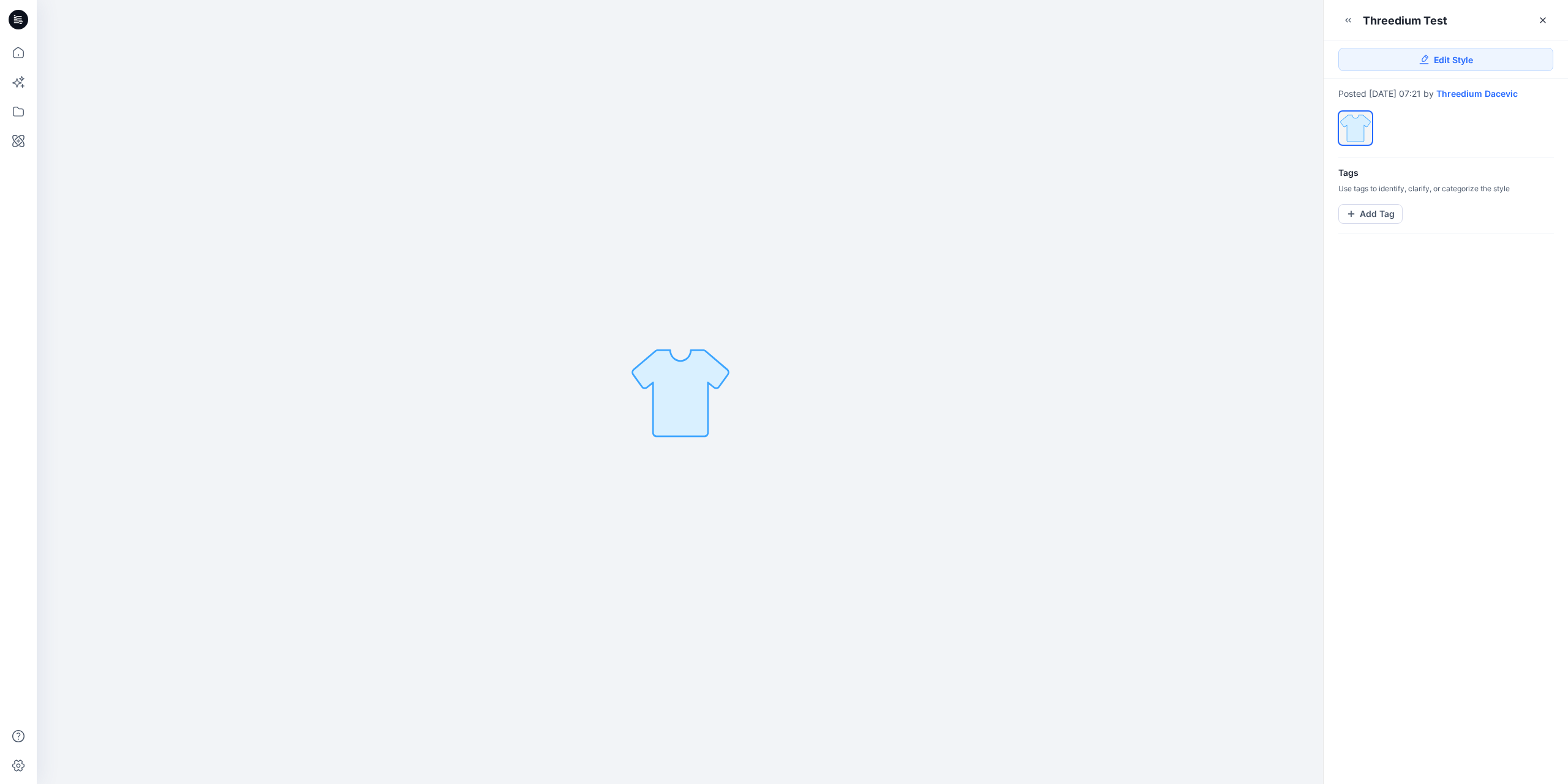
click at [1437, 61] on span "Edit Style" at bounding box center [1454, 59] width 39 height 13
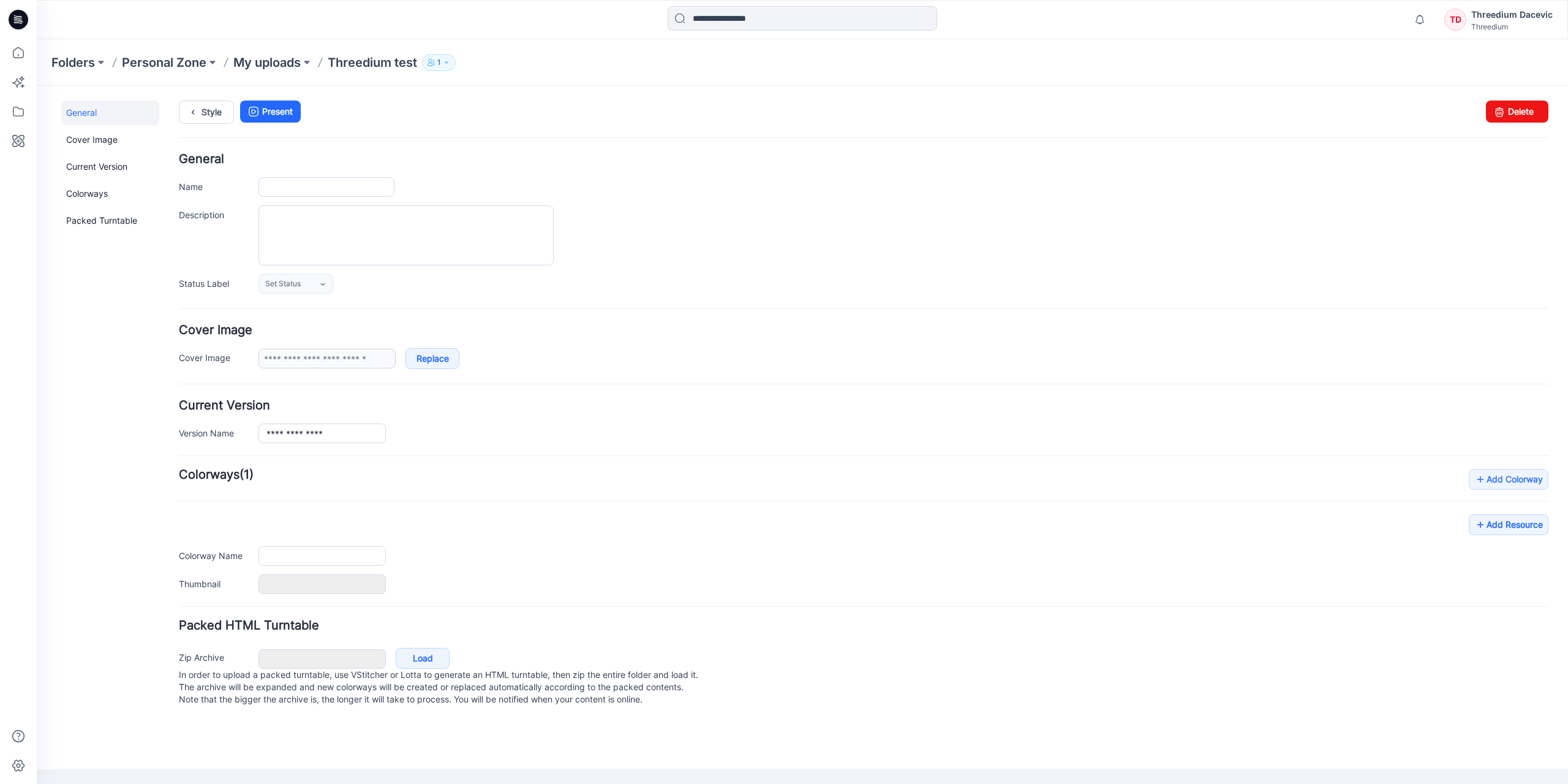
type input "**********"
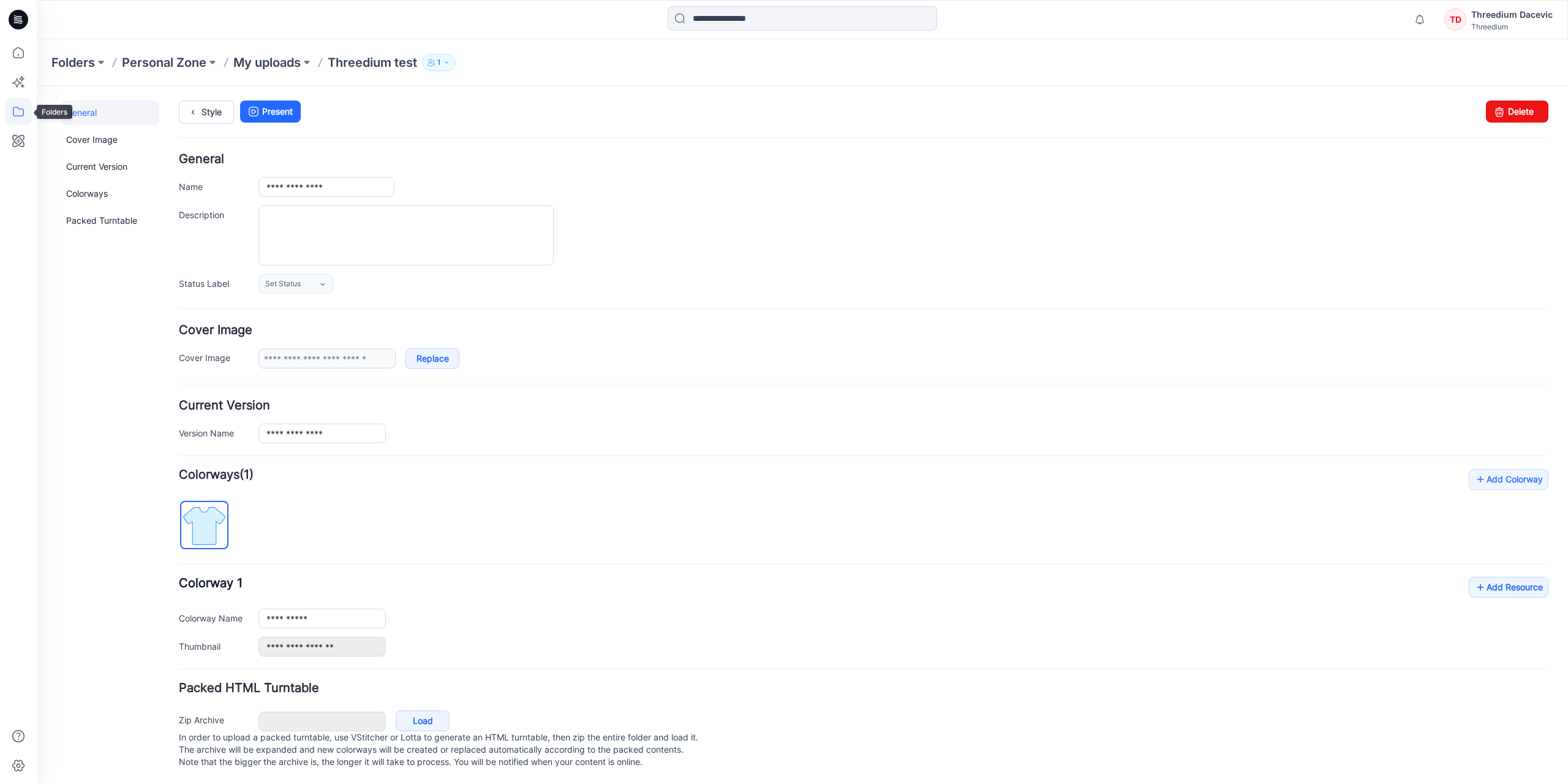
click at [21, 104] on icon at bounding box center [18, 111] width 27 height 27
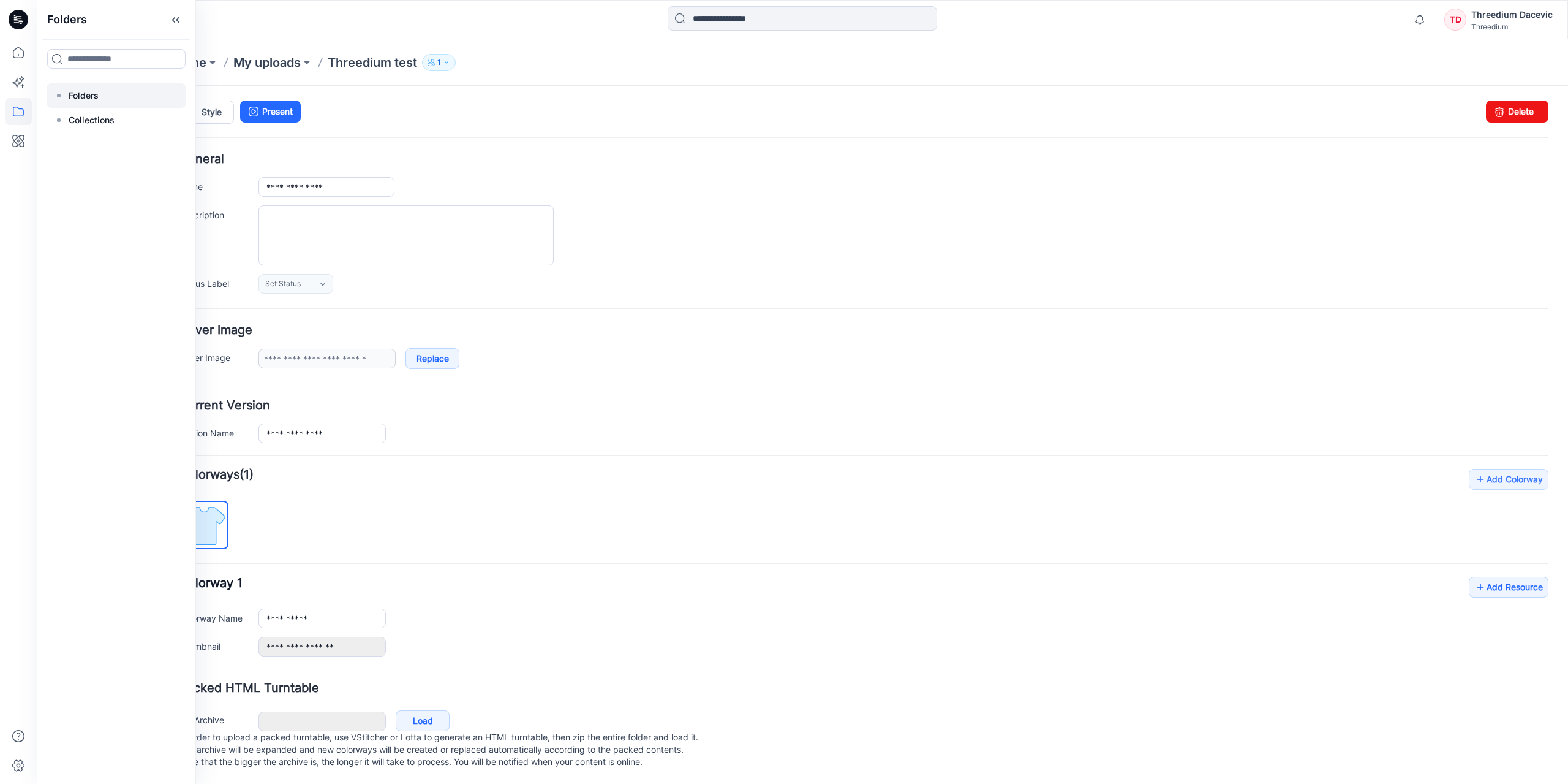
click at [81, 103] on div at bounding box center [116, 95] width 139 height 24
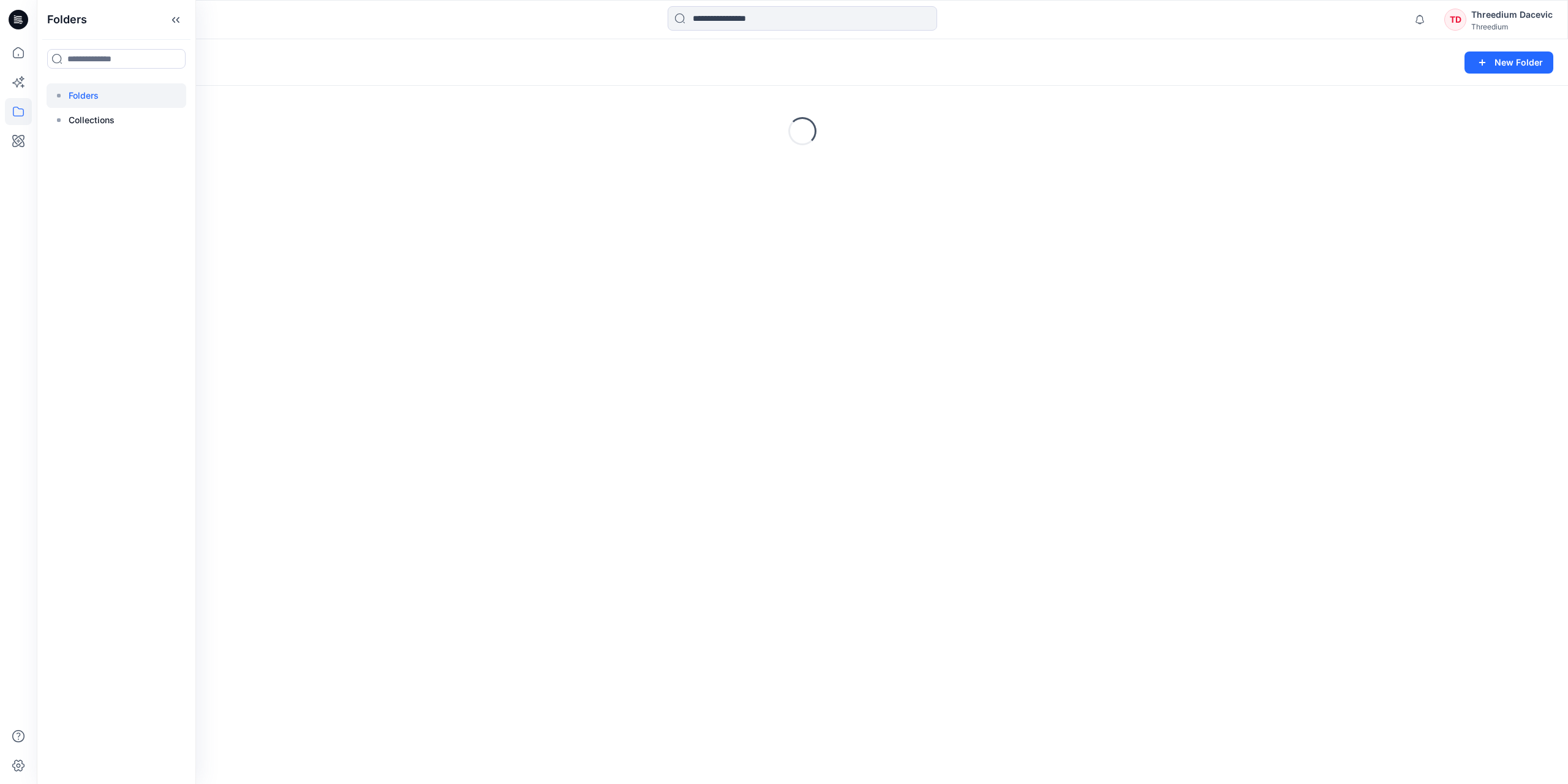
click at [441, 317] on div "Folders New Folder Loading..." at bounding box center [802, 412] width 1531 height 745
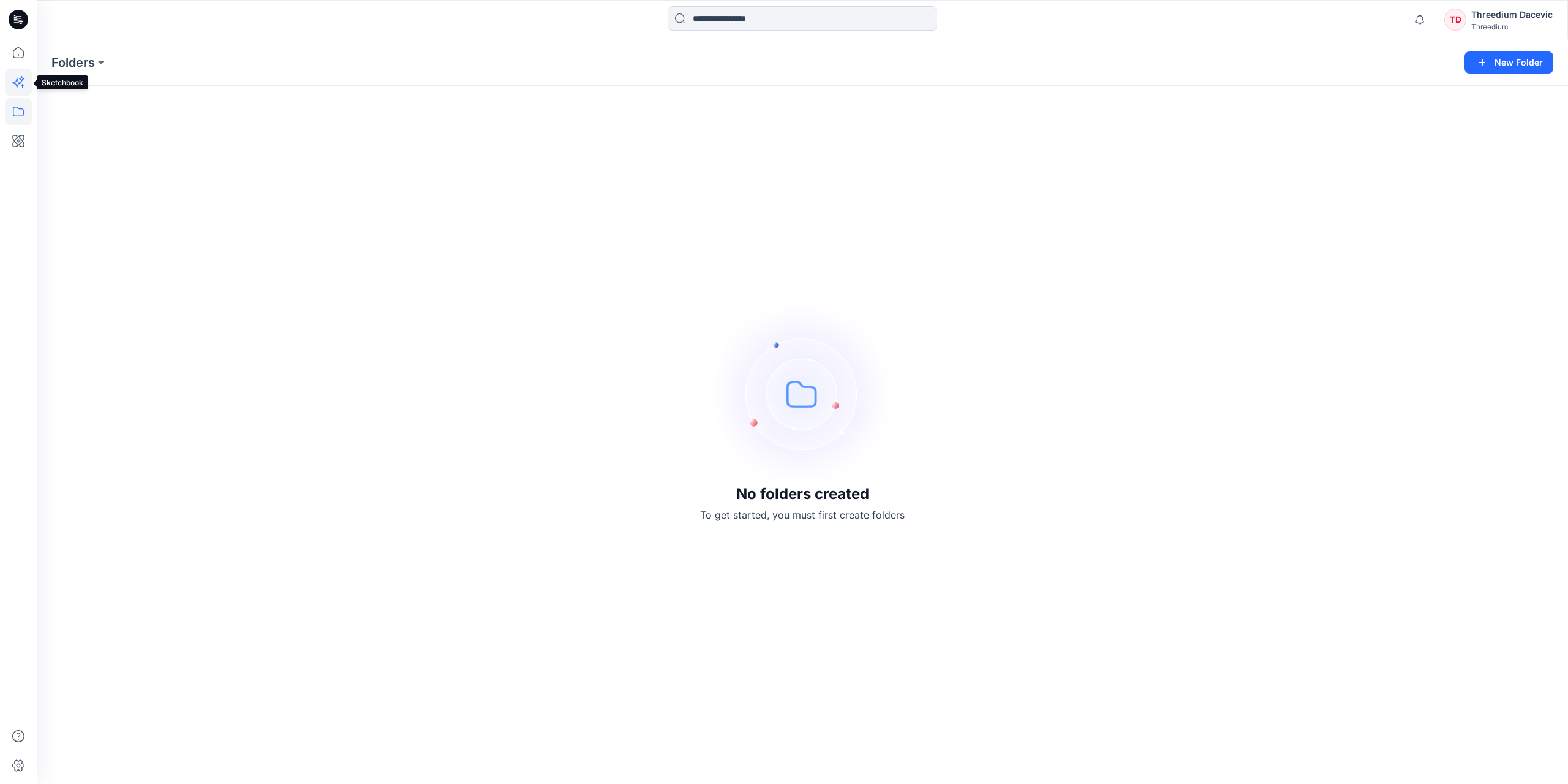
click at [23, 76] on icon at bounding box center [18, 82] width 27 height 27
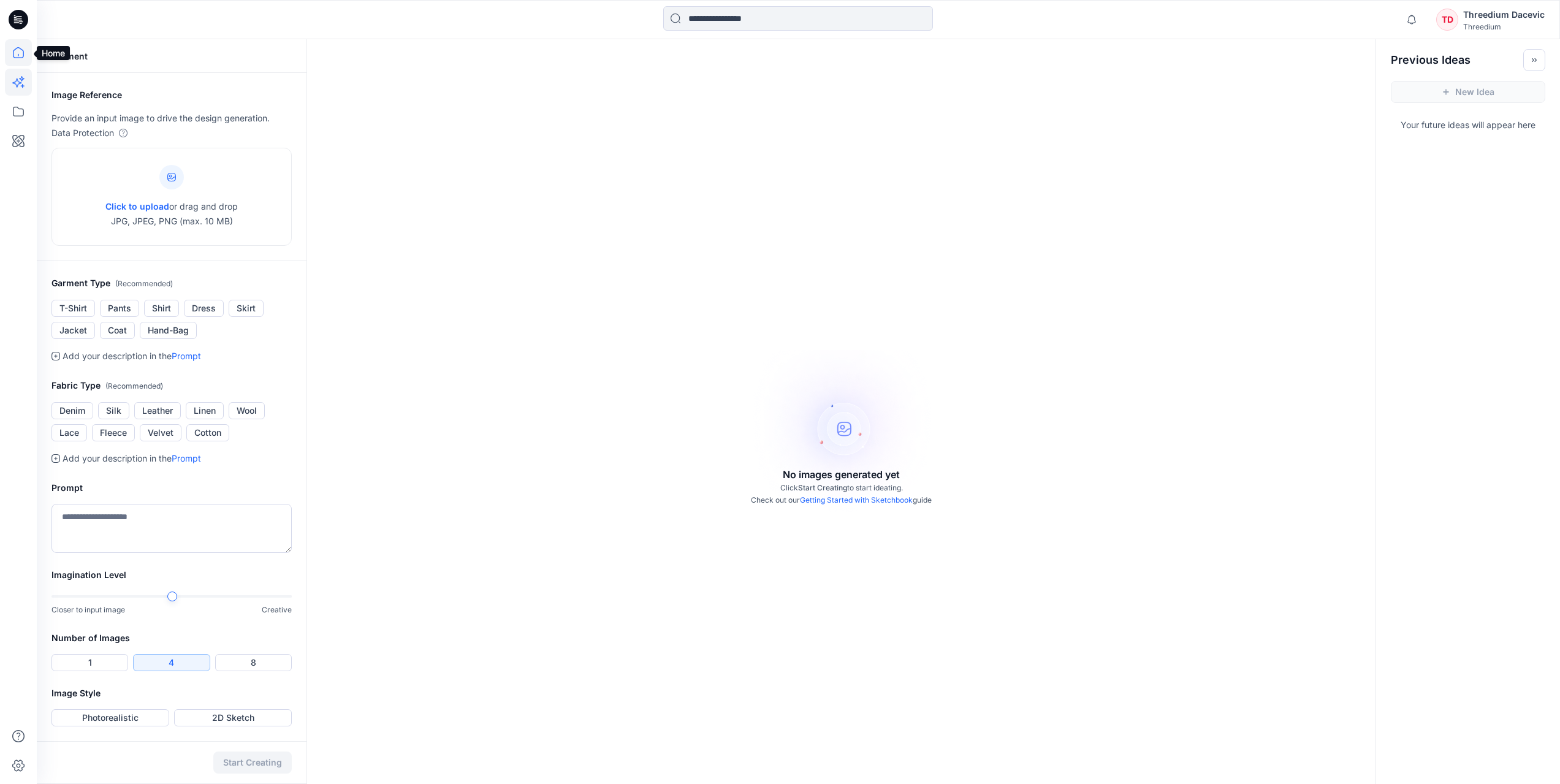
click at [16, 54] on icon at bounding box center [18, 53] width 27 height 27
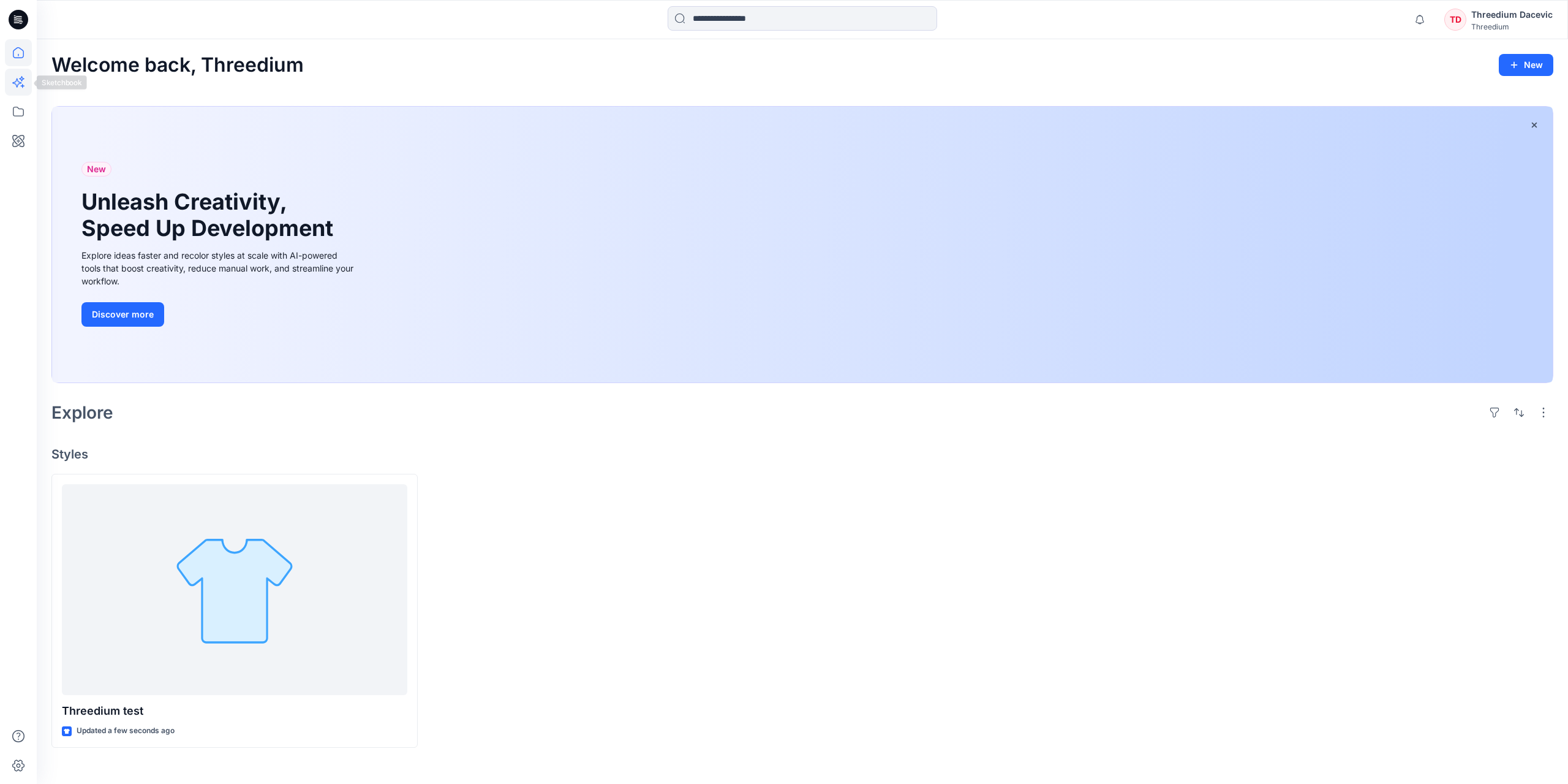
click at [14, 76] on icon at bounding box center [18, 82] width 27 height 27
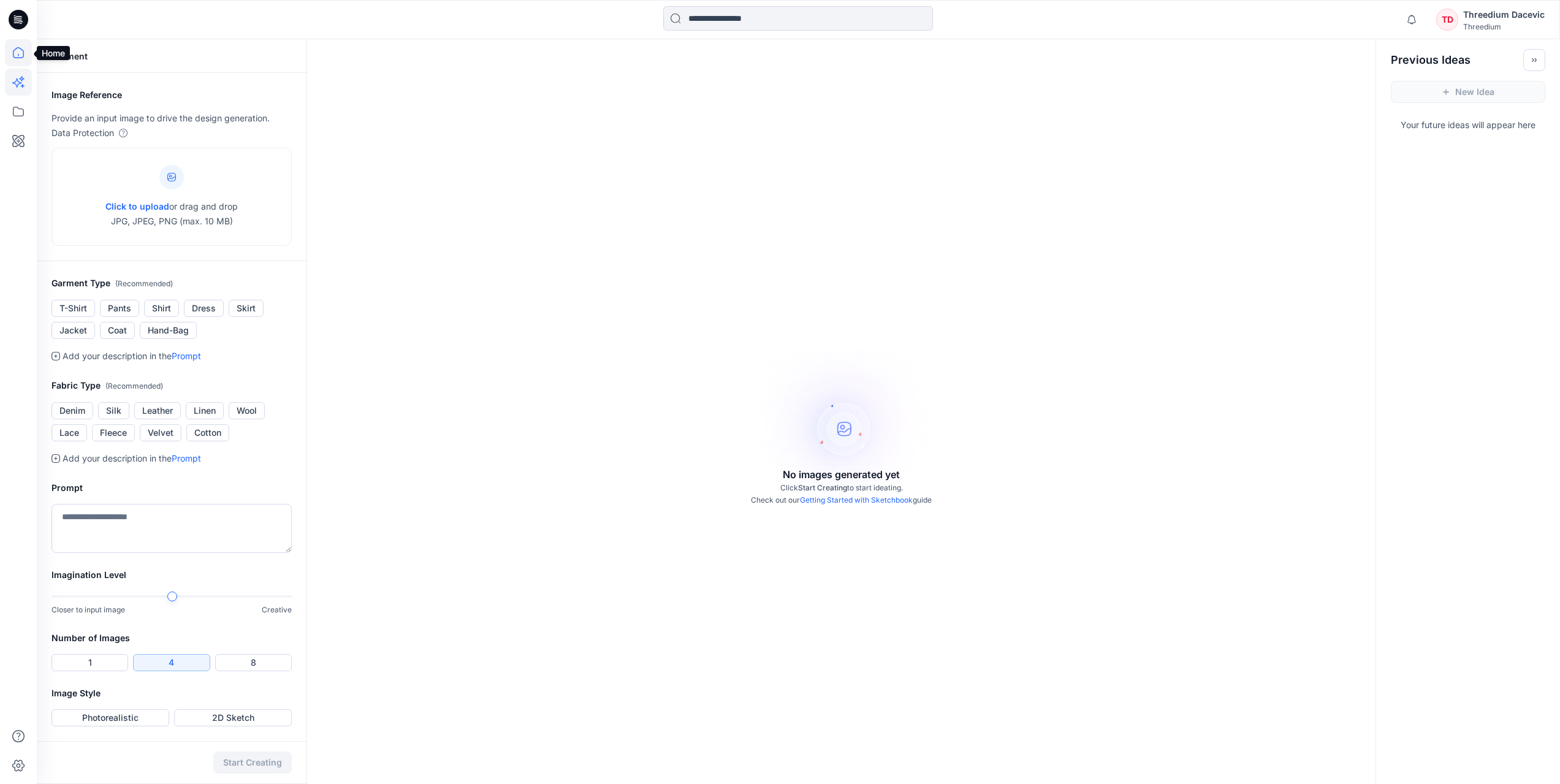
click at [19, 57] on icon at bounding box center [18, 53] width 27 height 27
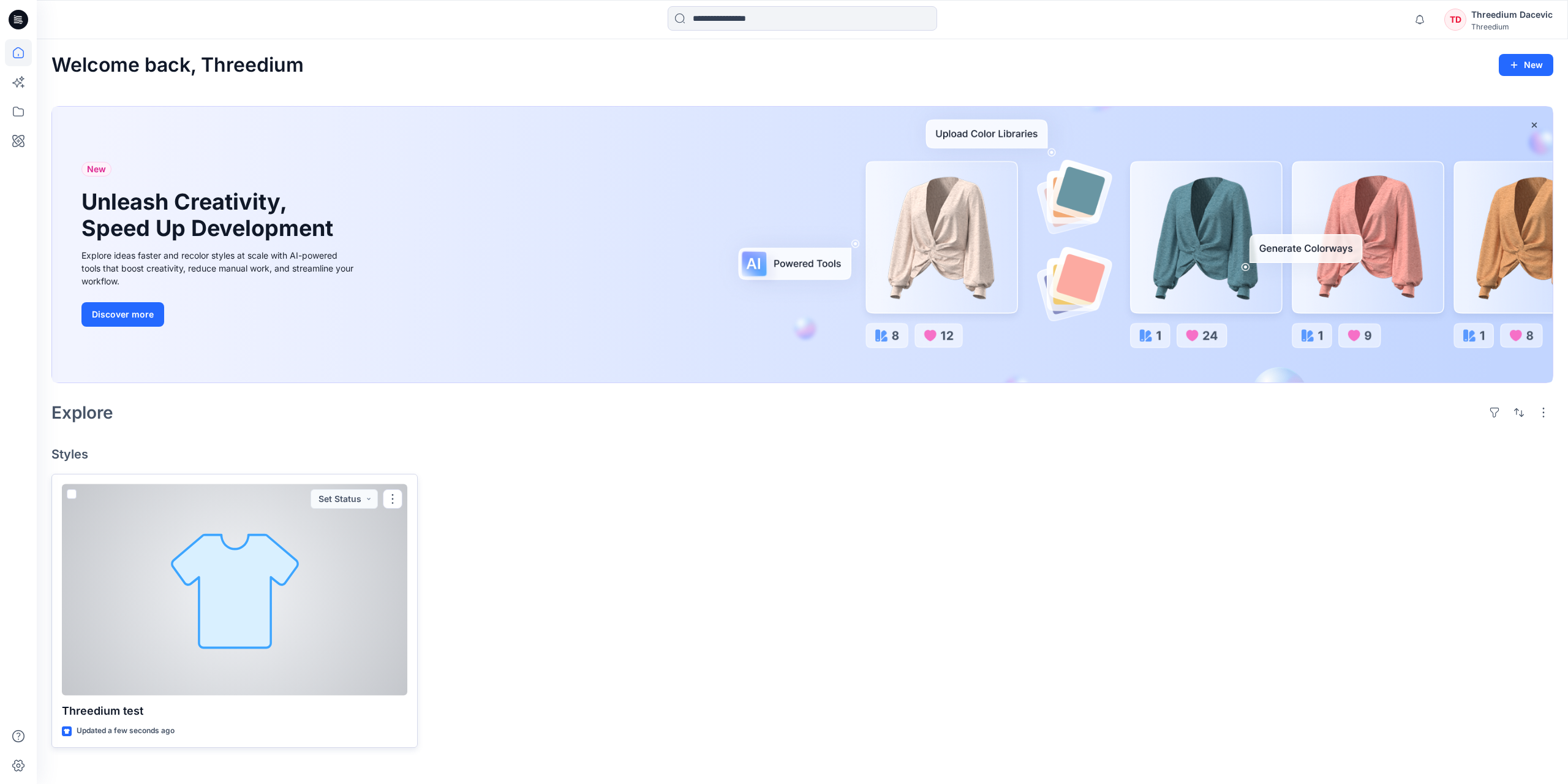
drag, startPoint x: 196, startPoint y: 675, endPoint x: 191, endPoint y: 681, distance: 7.8
drag, startPoint x: 191, startPoint y: 681, endPoint x: 395, endPoint y: 489, distance: 280.1
click at [395, 489] on div "Threedium test Updated a few seconds ago Set Status" at bounding box center [235, 611] width 367 height 274
click at [393, 500] on button "button" at bounding box center [392, 499] width 19 height 19
click at [333, 558] on div at bounding box center [235, 590] width 345 height 211
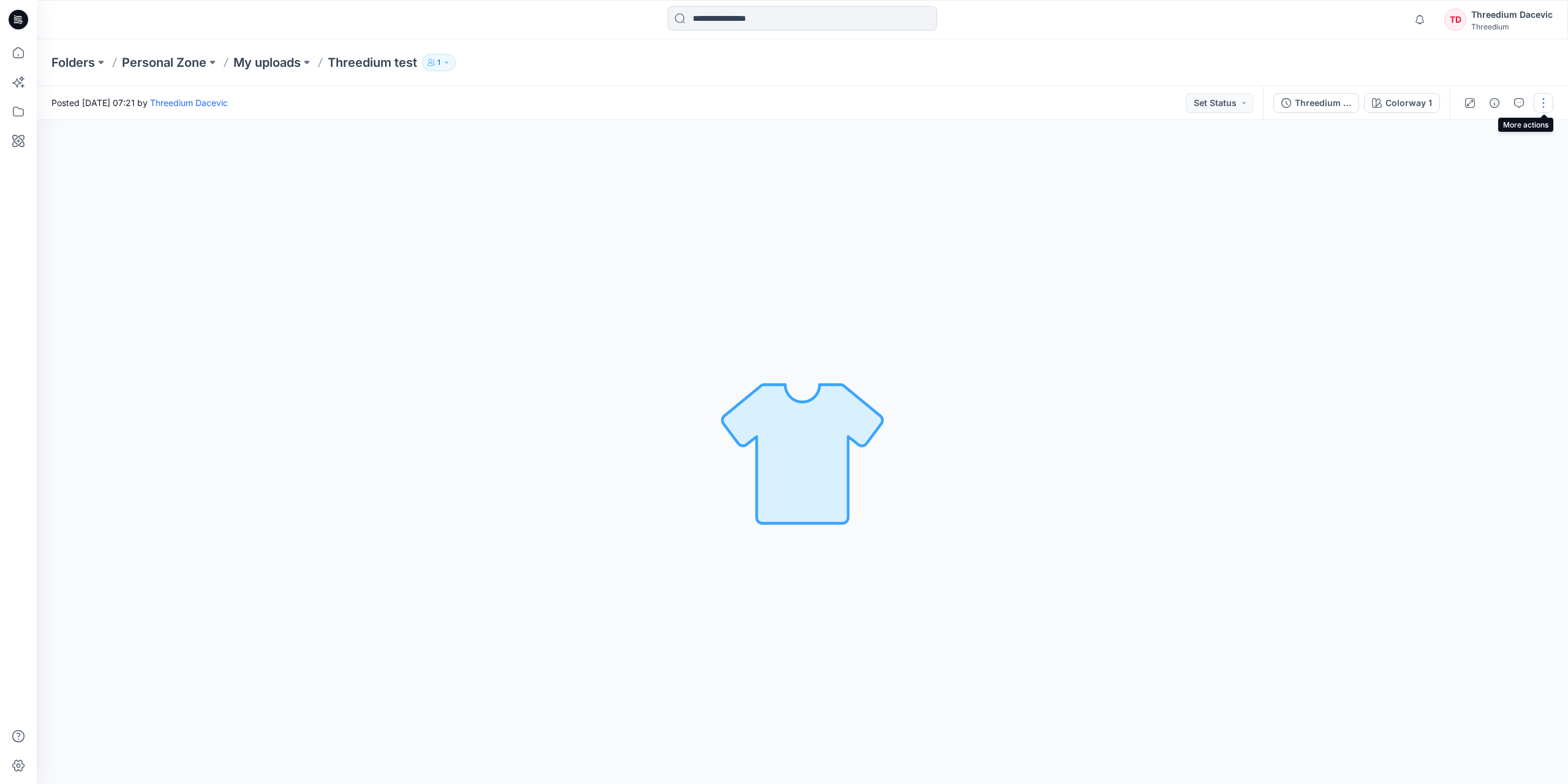
click at [1535, 104] on button "button" at bounding box center [1543, 103] width 19 height 19
click at [1293, 220] on div "Colorway 1 Loading... Material Properties Loading..." at bounding box center [802, 452] width 1531 height 664
click at [1411, 112] on button "Colorway 1" at bounding box center [1402, 103] width 76 height 19
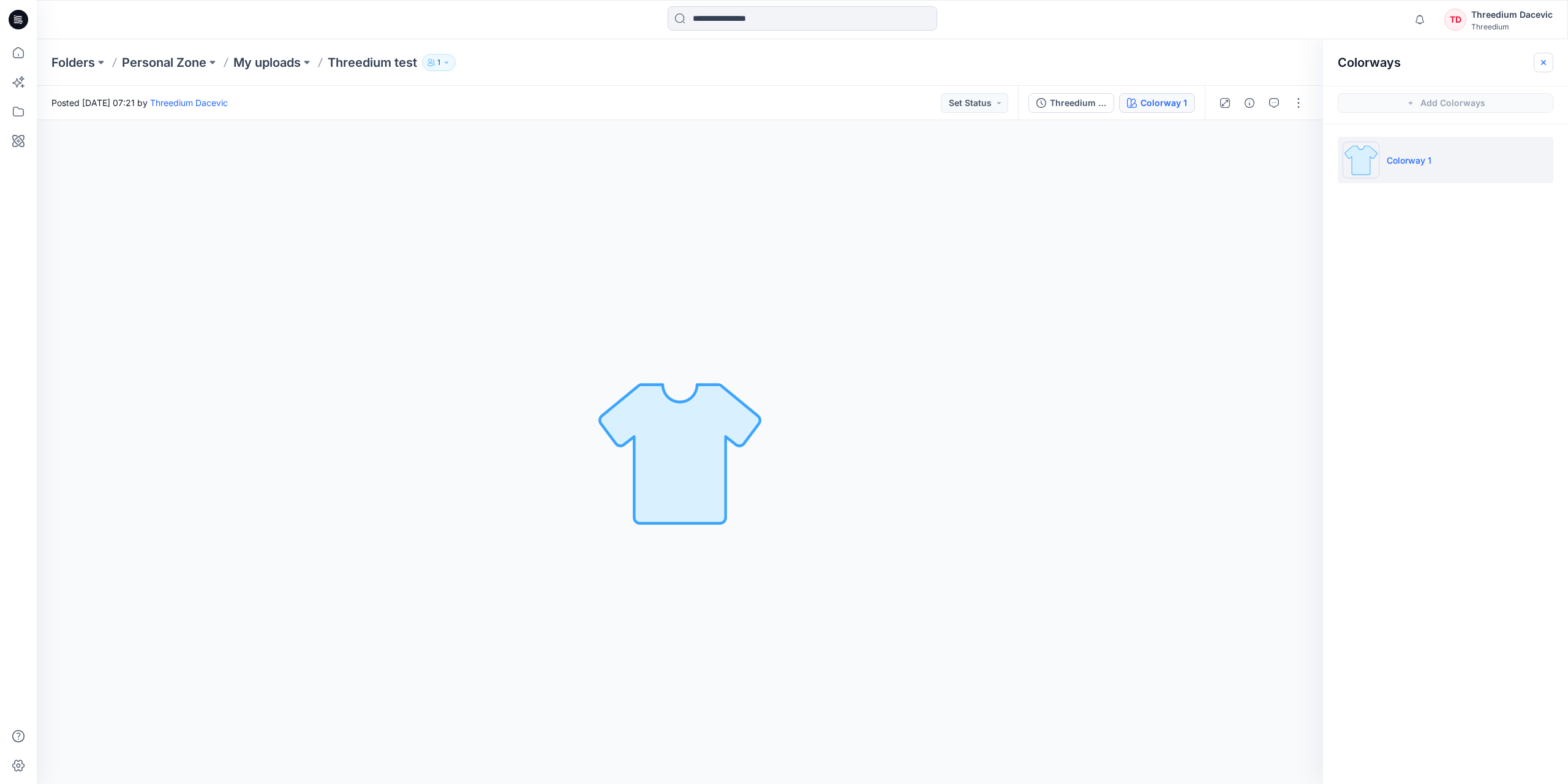
click at [1547, 61] on icon "button" at bounding box center [1544, 63] width 10 height 10
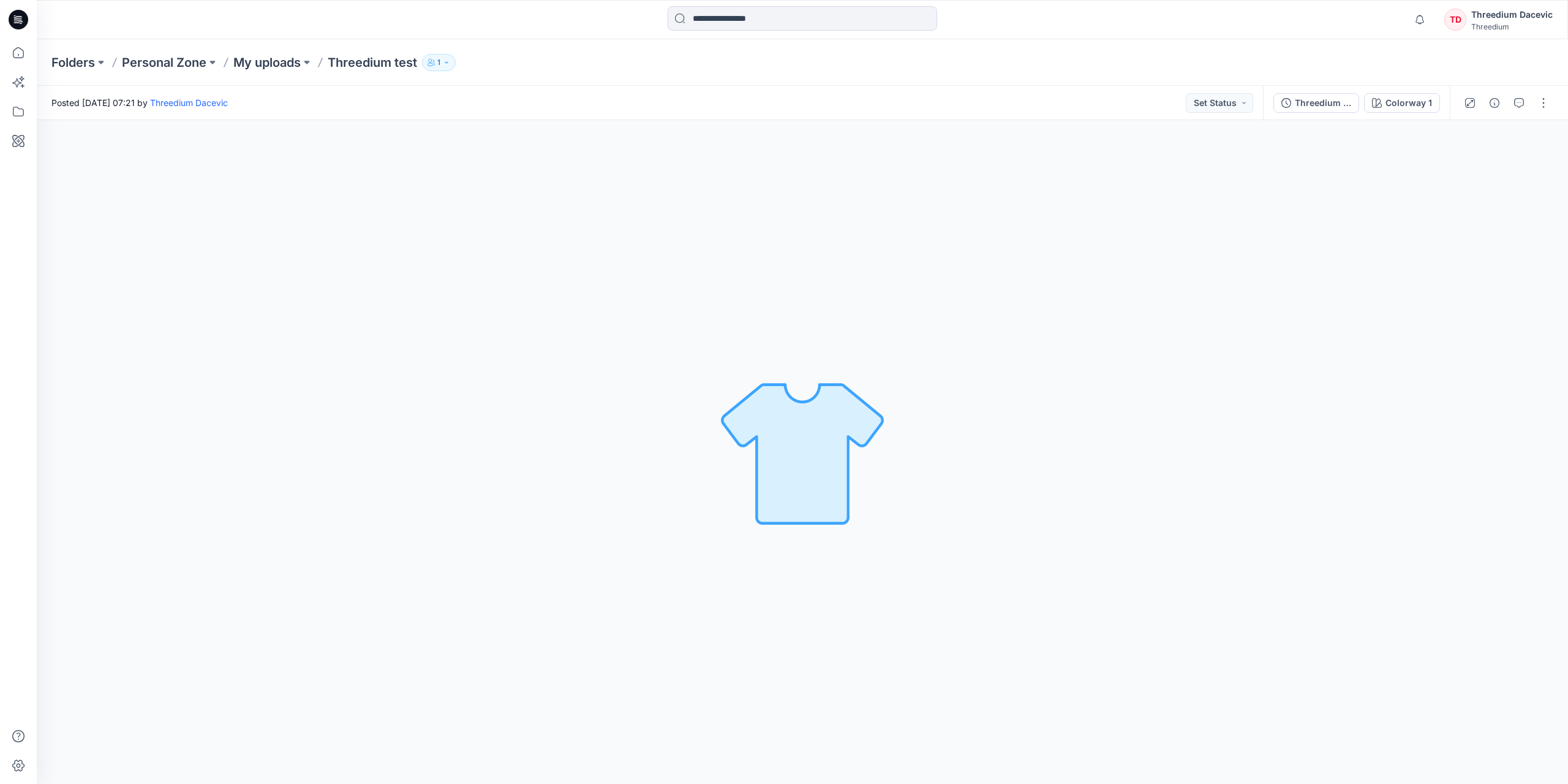
click at [28, 26] on div at bounding box center [18, 19] width 39 height 39
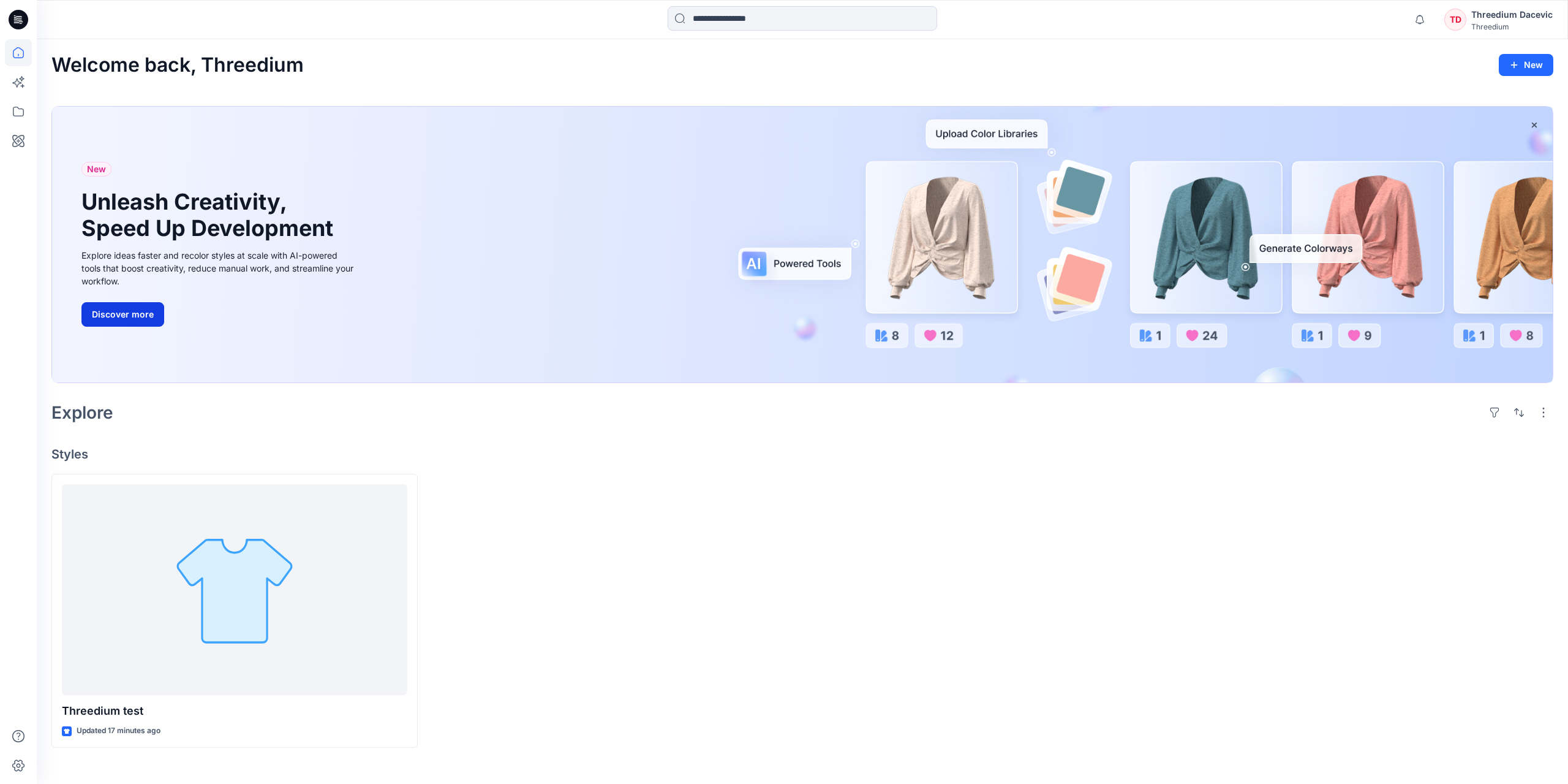
click at [114, 311] on button "Discover more" at bounding box center [123, 314] width 83 height 24
click at [32, 82] on div at bounding box center [18, 392] width 37 height 784
click at [26, 83] on icon at bounding box center [18, 82] width 27 height 27
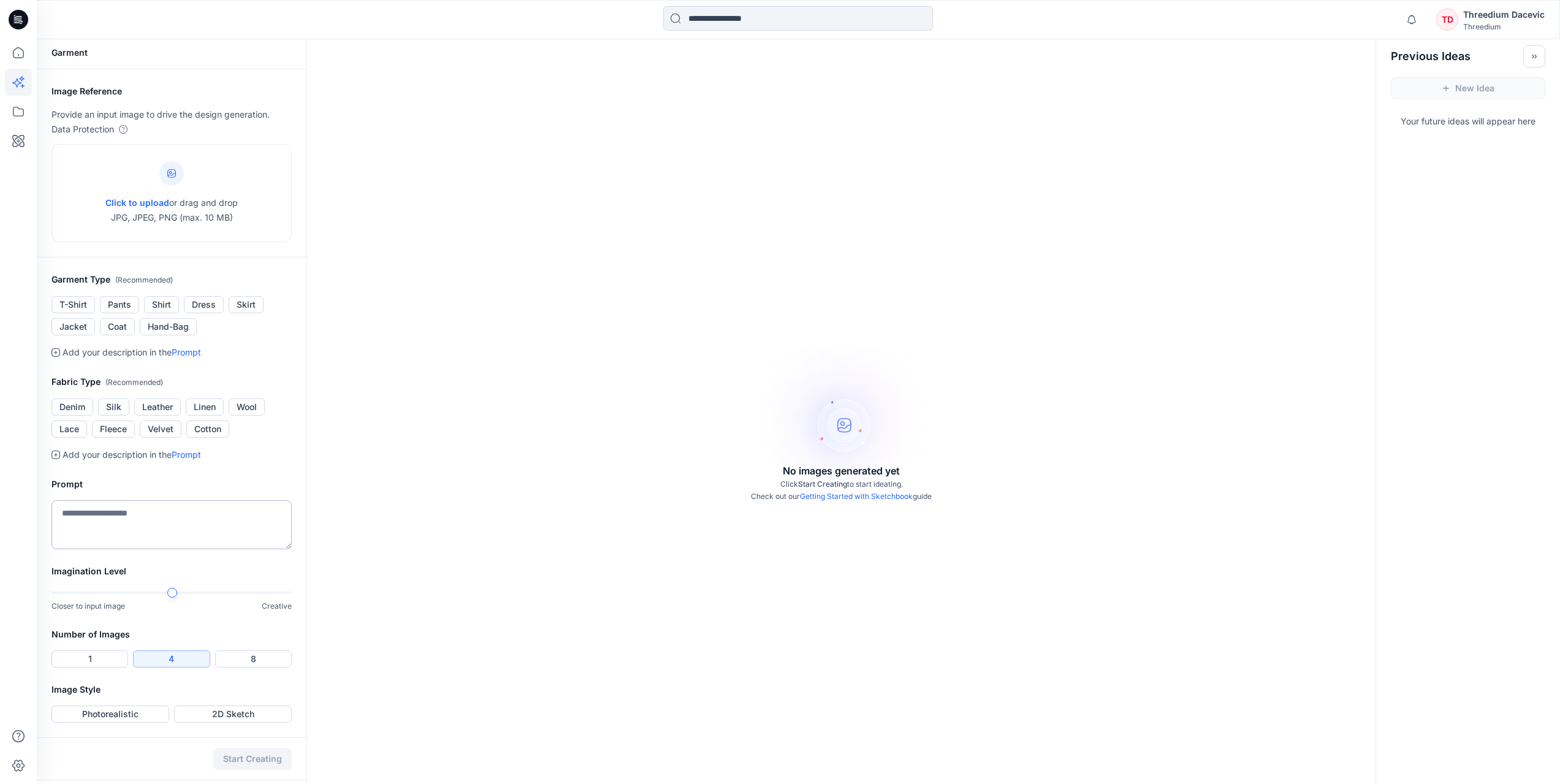
scroll to position [39, 0]
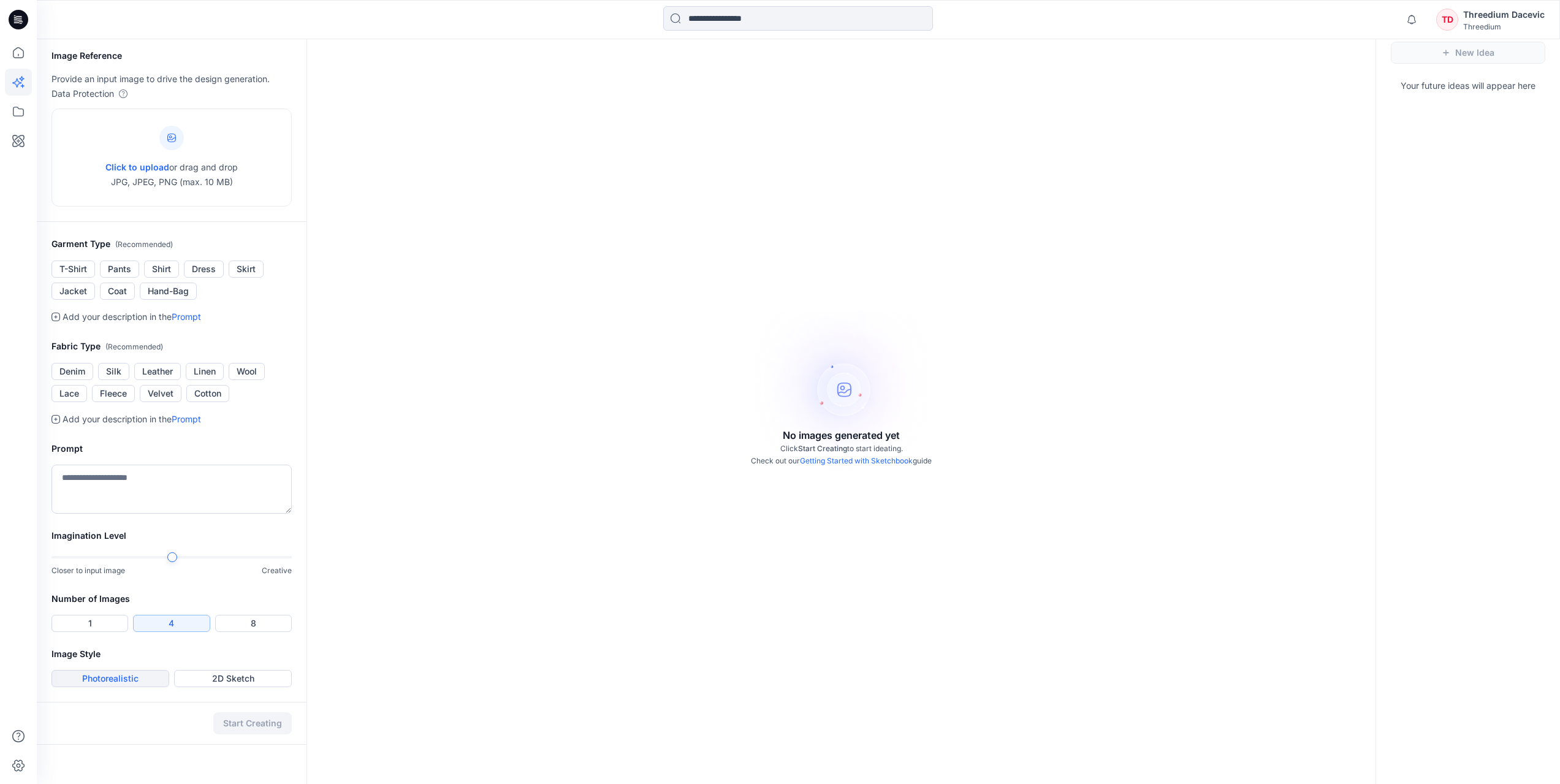
click at [111, 675] on button "Photorealistic" at bounding box center [110, 678] width 118 height 17
drag, startPoint x: 256, startPoint y: 723, endPoint x: 234, endPoint y: 715, distance: 23.4
click at [255, 724] on div "Start Creating" at bounding box center [171, 723] width 270 height 43
click at [103, 619] on button "1" at bounding box center [89, 623] width 76 height 17
